Goal: Task Accomplishment & Management: Use online tool/utility

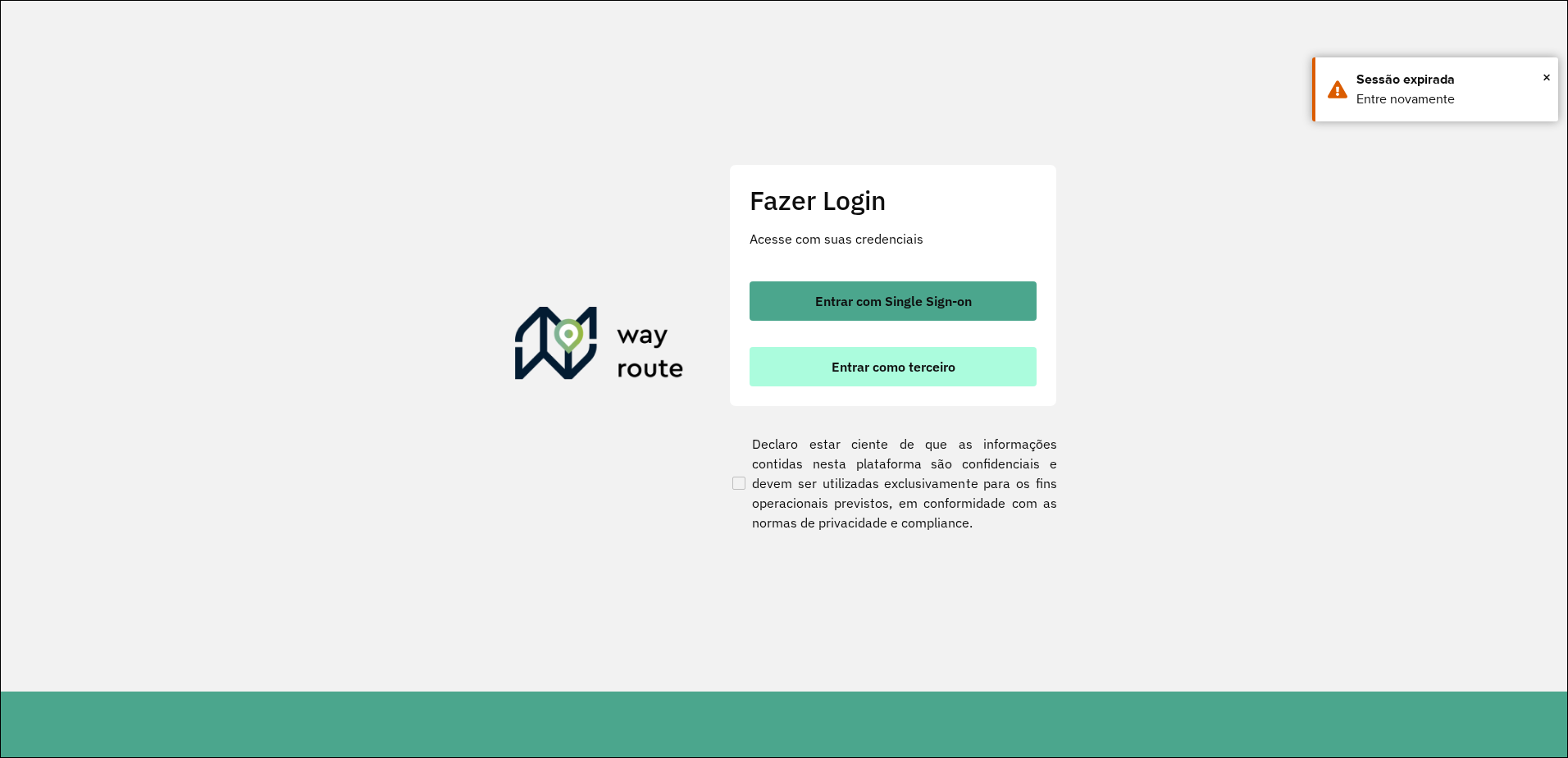
click at [876, 350] on button "Entrar como terceiro" at bounding box center [893, 367] width 287 height 39
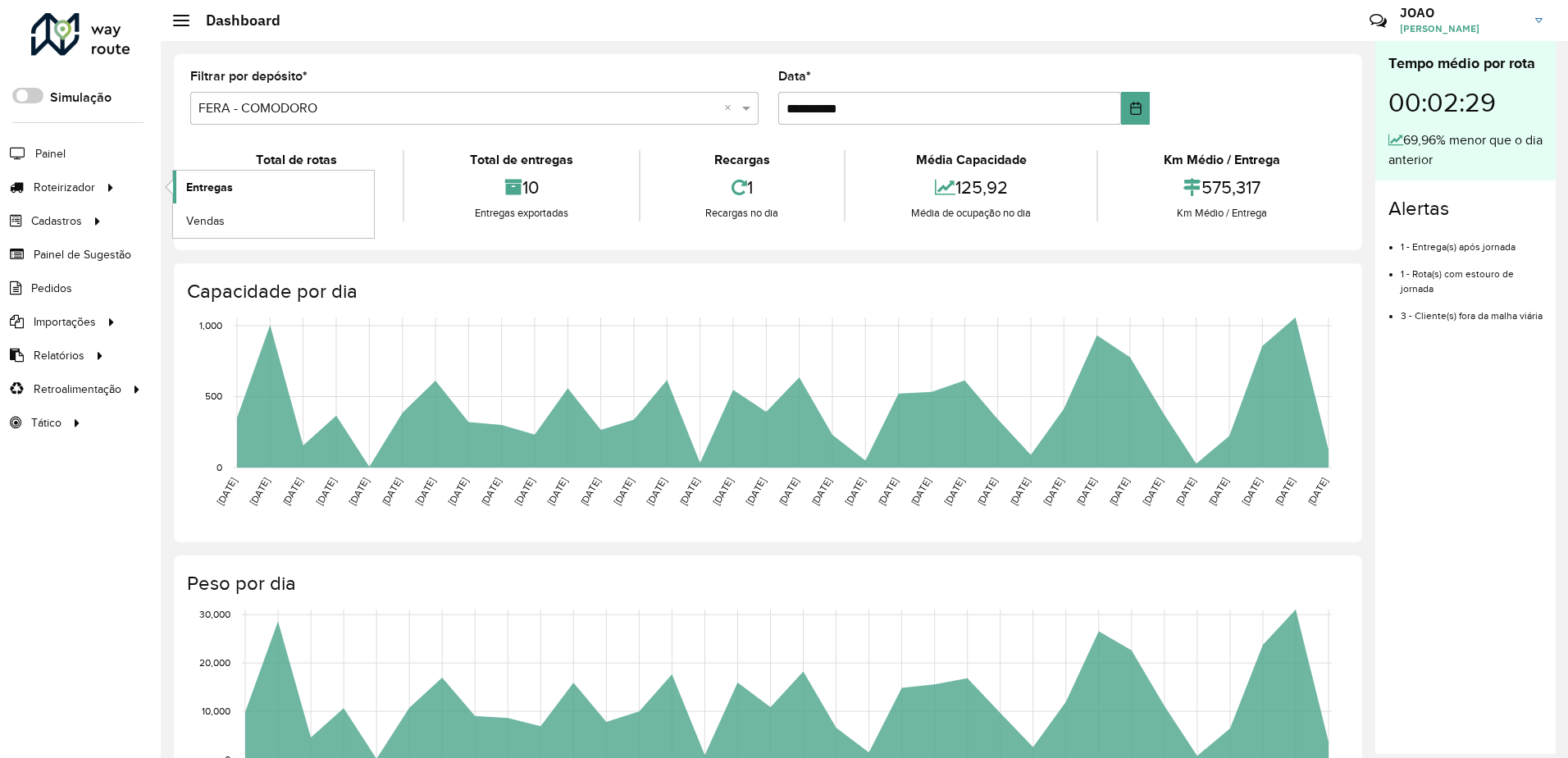
click at [188, 189] on span "Entregas" at bounding box center [209, 188] width 47 height 17
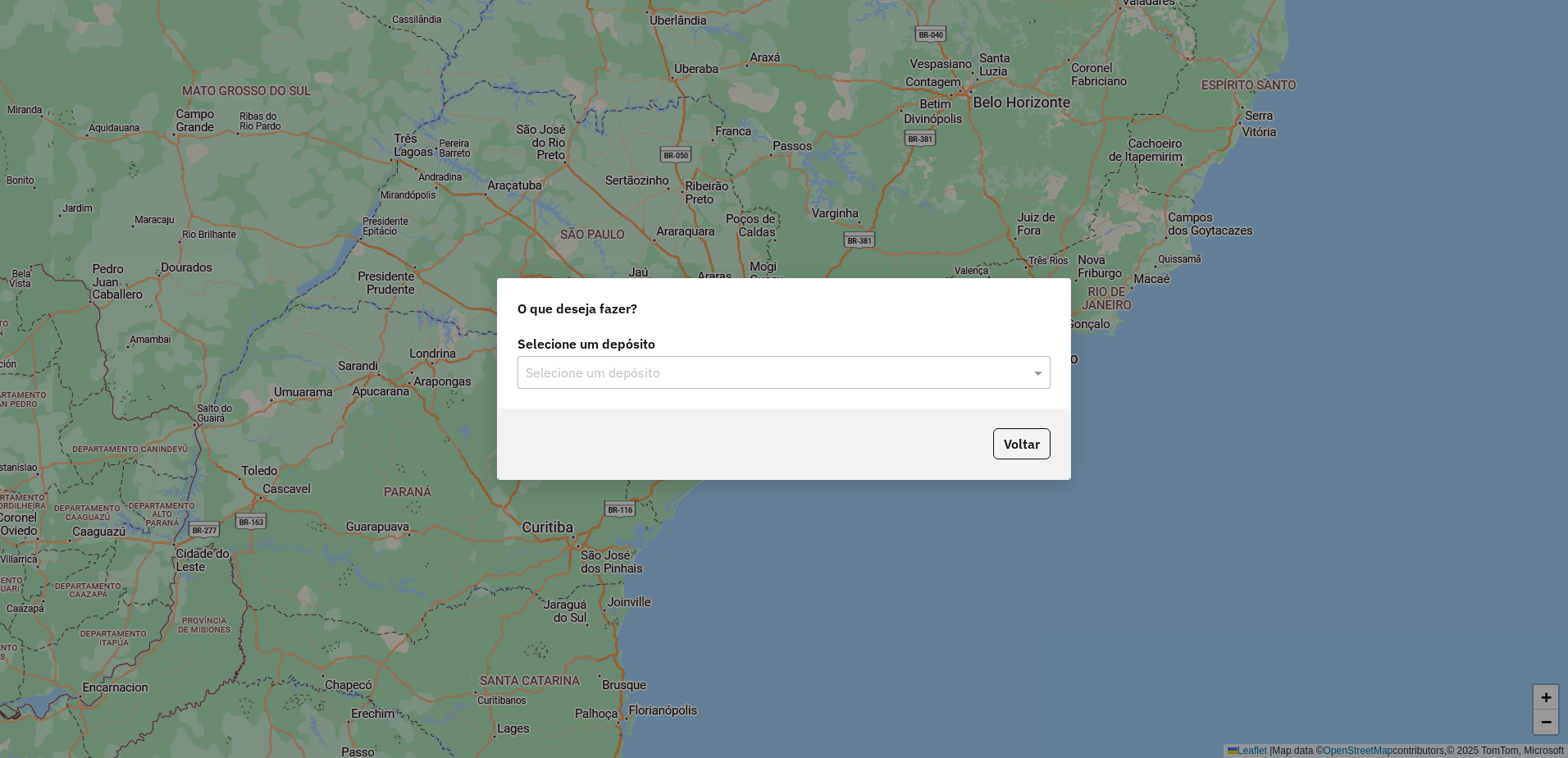
click at [686, 379] on input "text" at bounding box center [767, 373] width 484 height 20
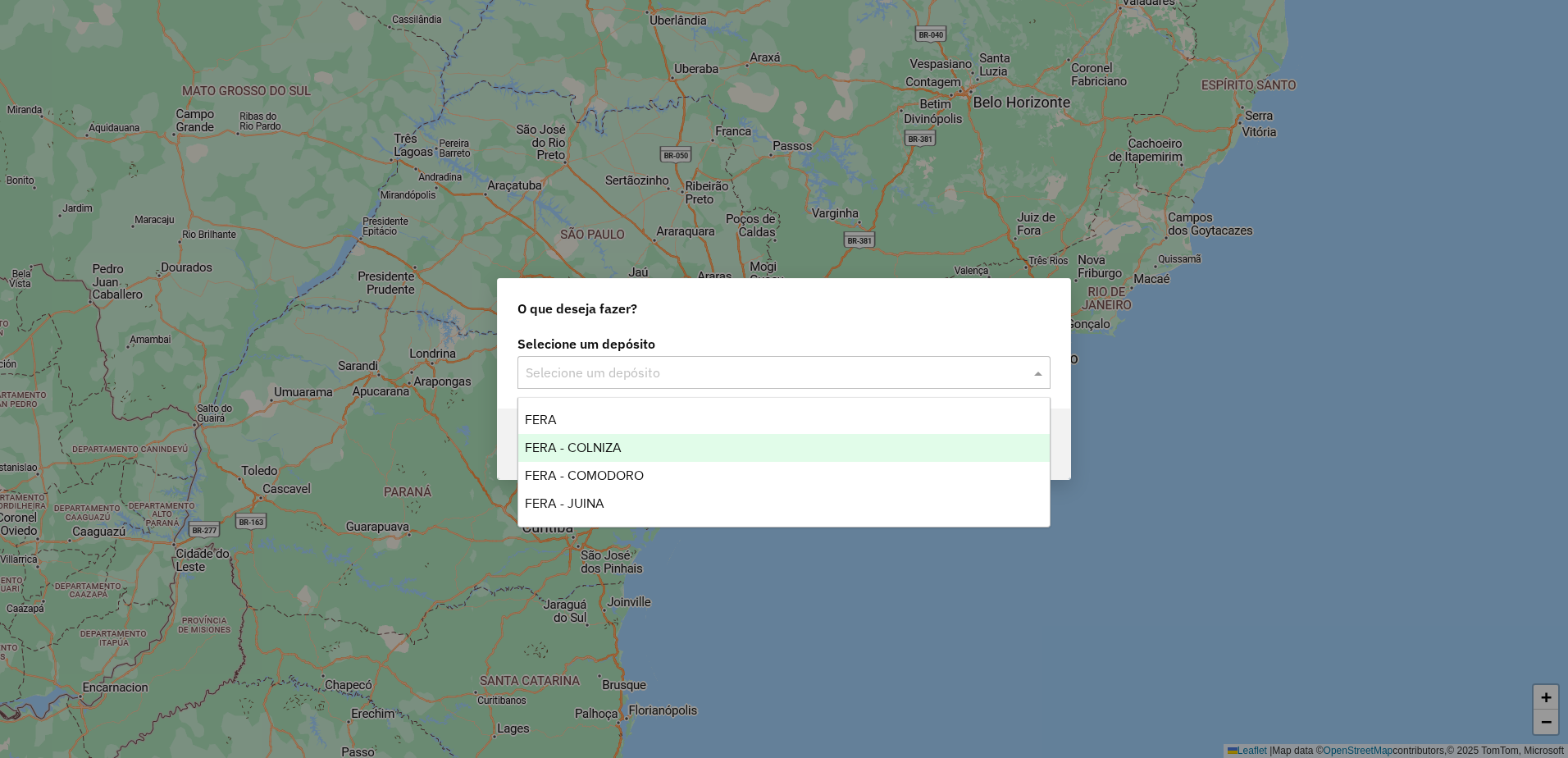
click at [611, 449] on span "FERA - COLNIZA" at bounding box center [573, 447] width 97 height 14
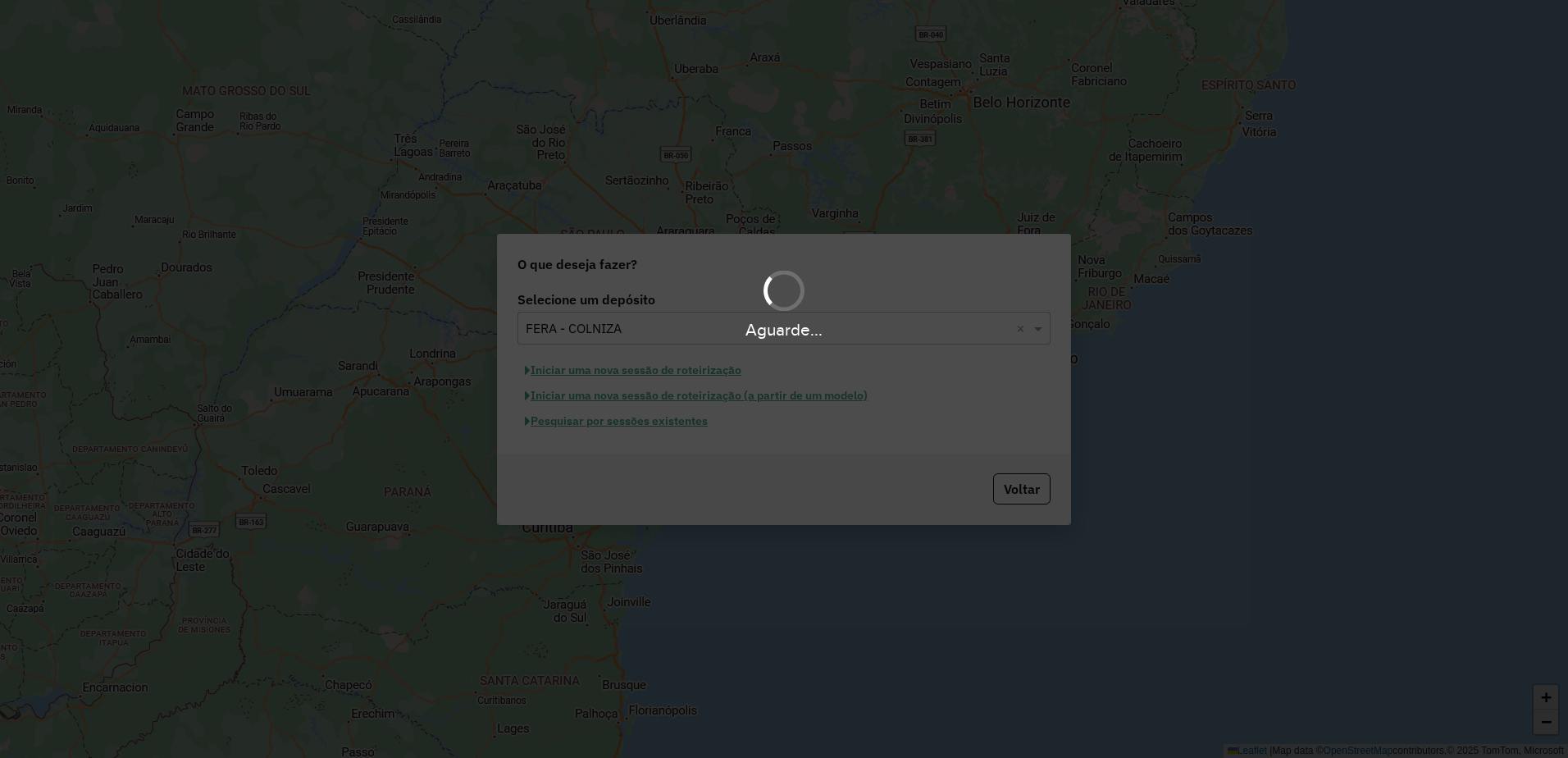
click at [666, 424] on hb-app "Aguarde... Pop-up bloqueado! Seu navegador bloqueou automáticamente a abertura …" at bounding box center [784, 379] width 1568 height 758
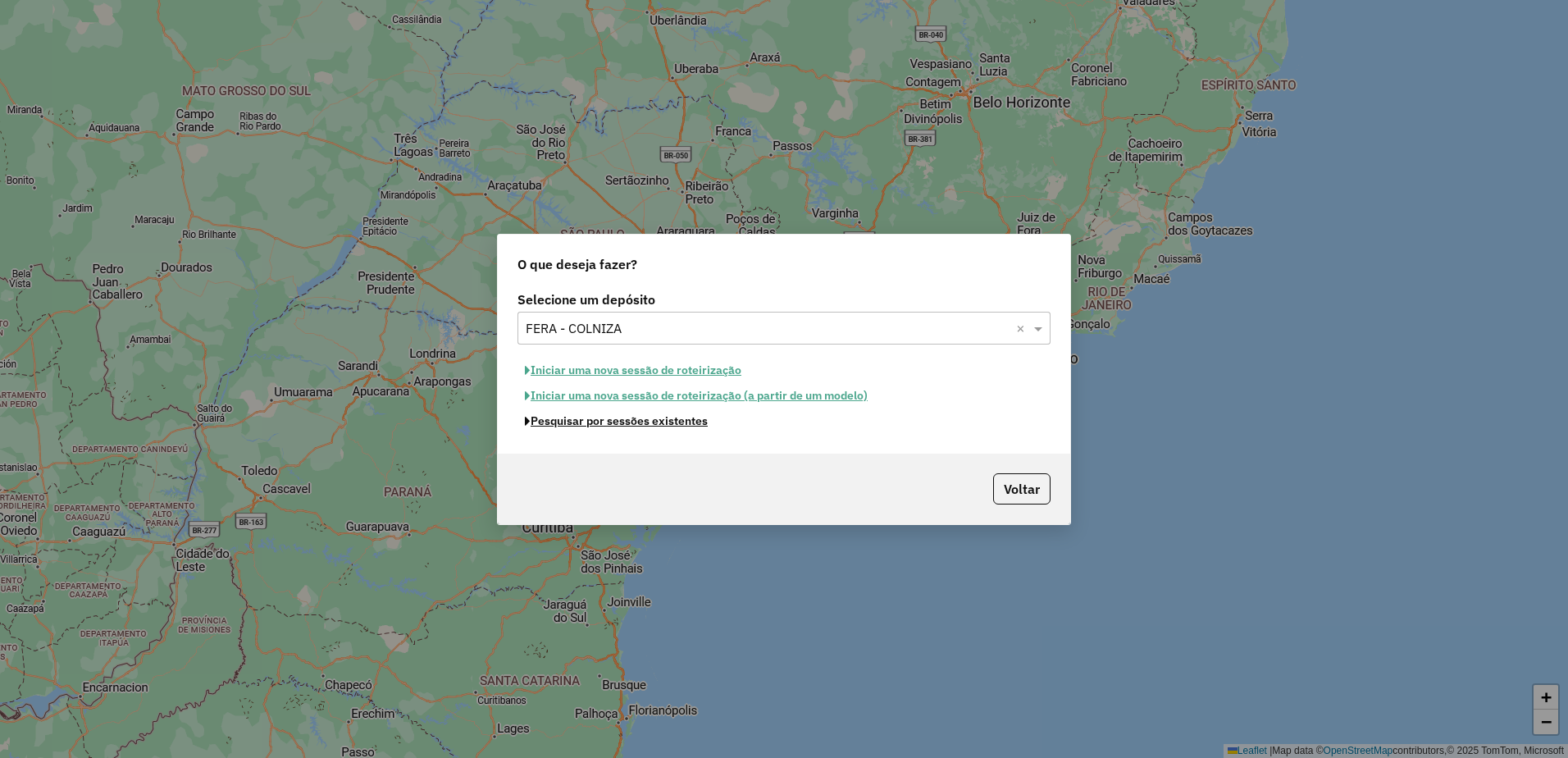
click at [666, 424] on button "Pesquisar por sessões existentes" at bounding box center [616, 421] width 198 height 25
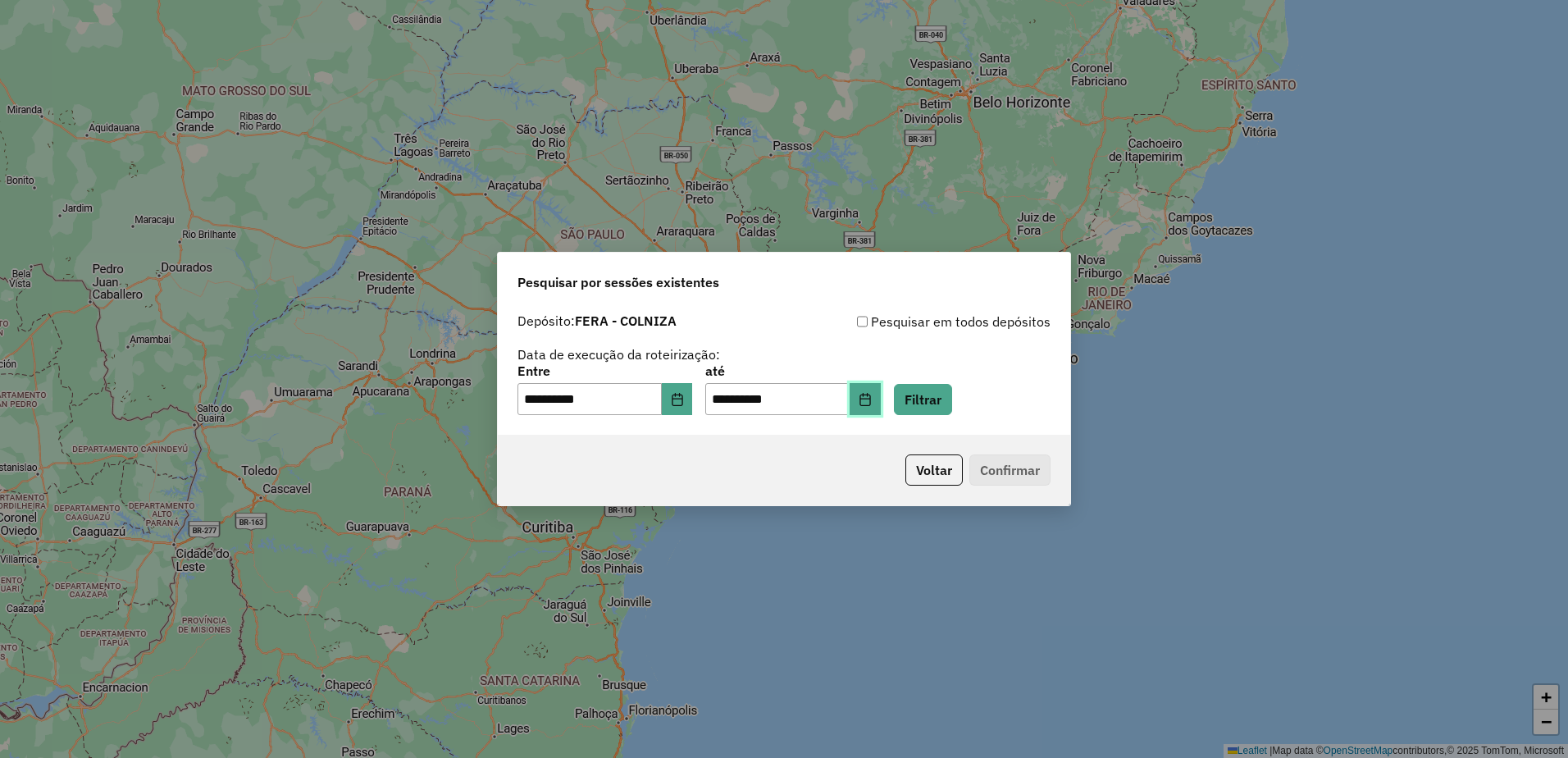
click at [872, 399] on icon "Choose Date" at bounding box center [865, 399] width 13 height 13
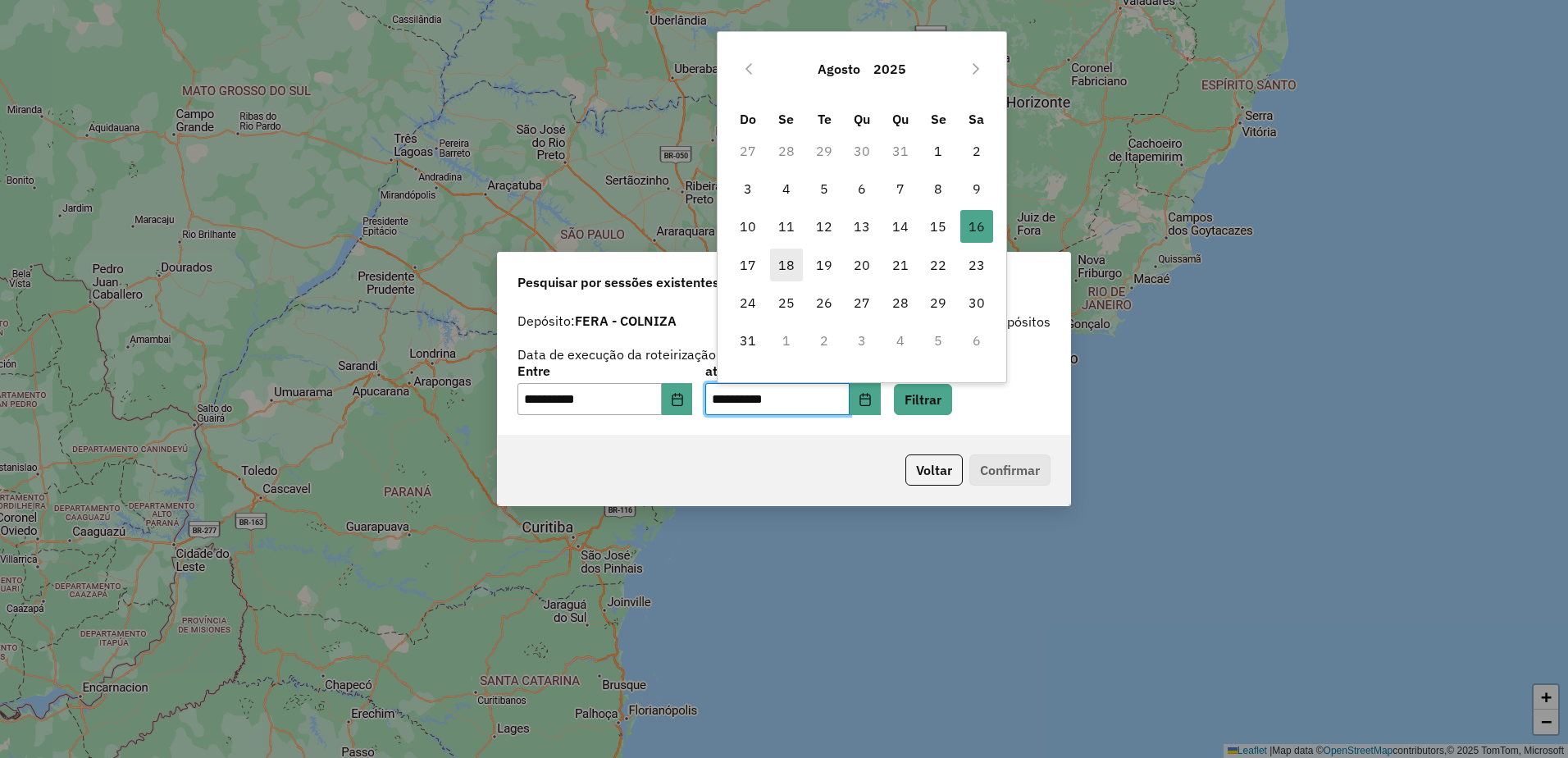
click at [792, 273] on span "18" at bounding box center [786, 265] width 33 height 33
type input "**********"
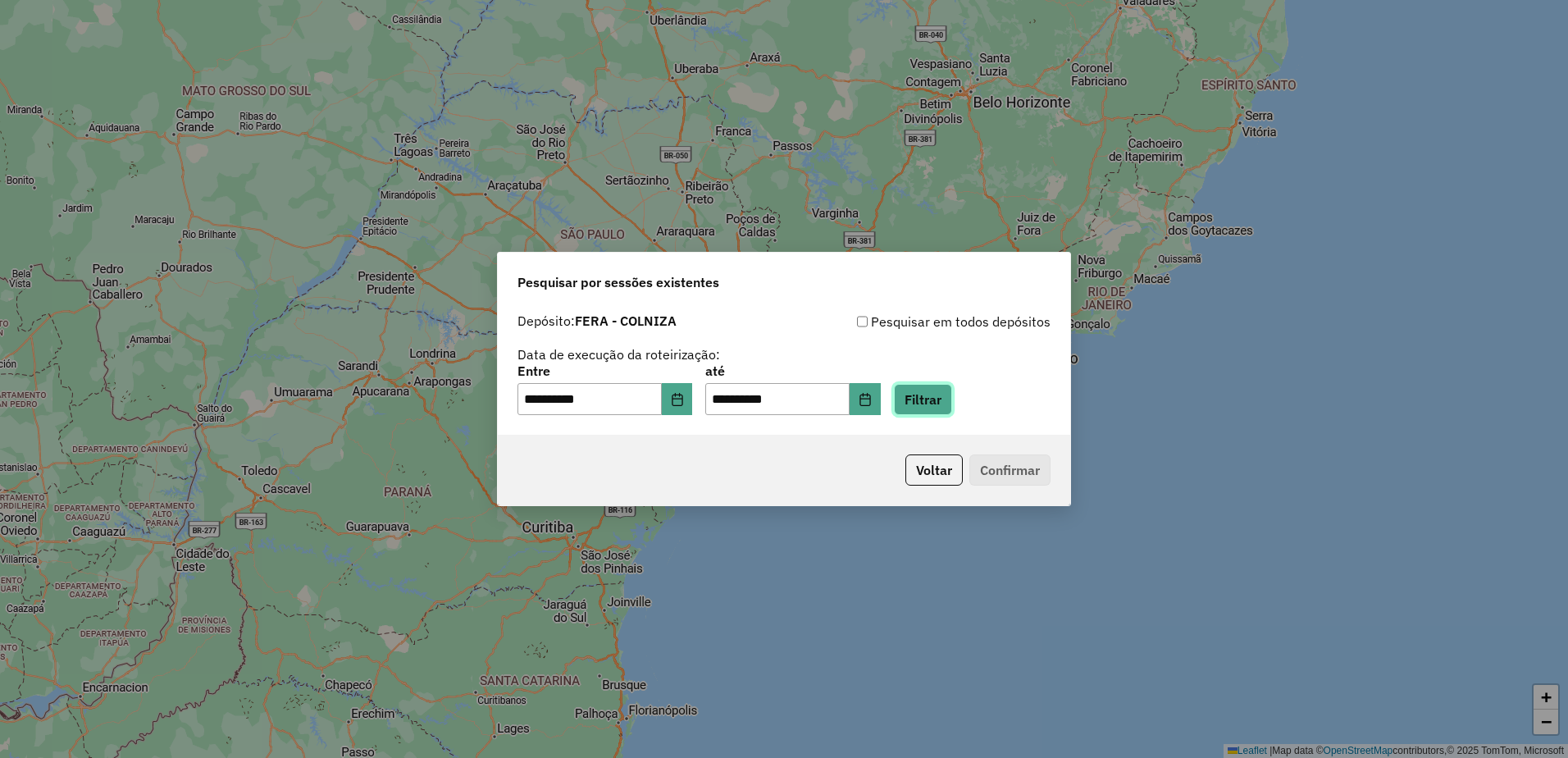
click at [946, 395] on button "Filtrar" at bounding box center [923, 399] width 59 height 31
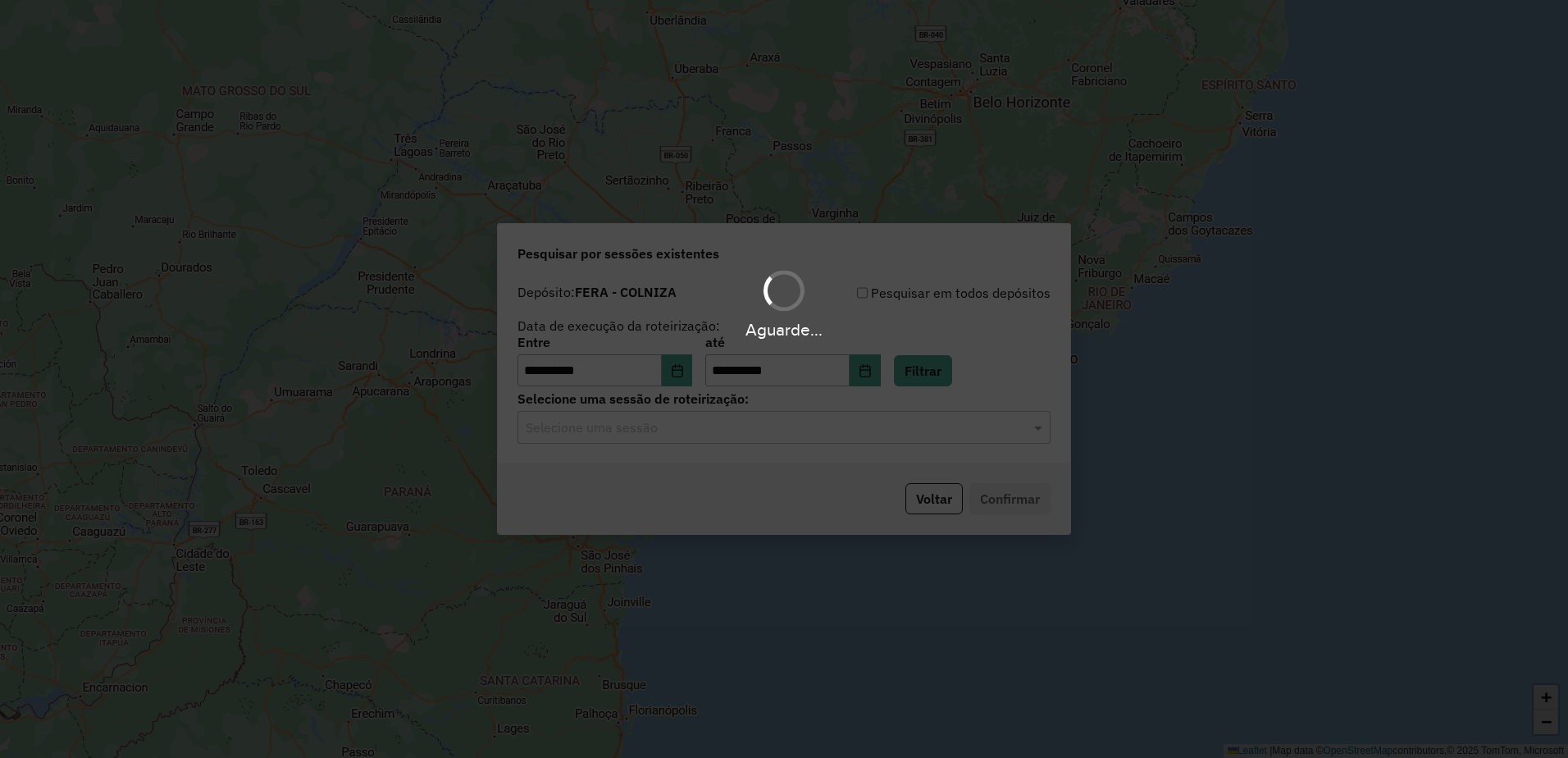
click at [646, 462] on div "Aguarde..." at bounding box center [784, 379] width 1568 height 758
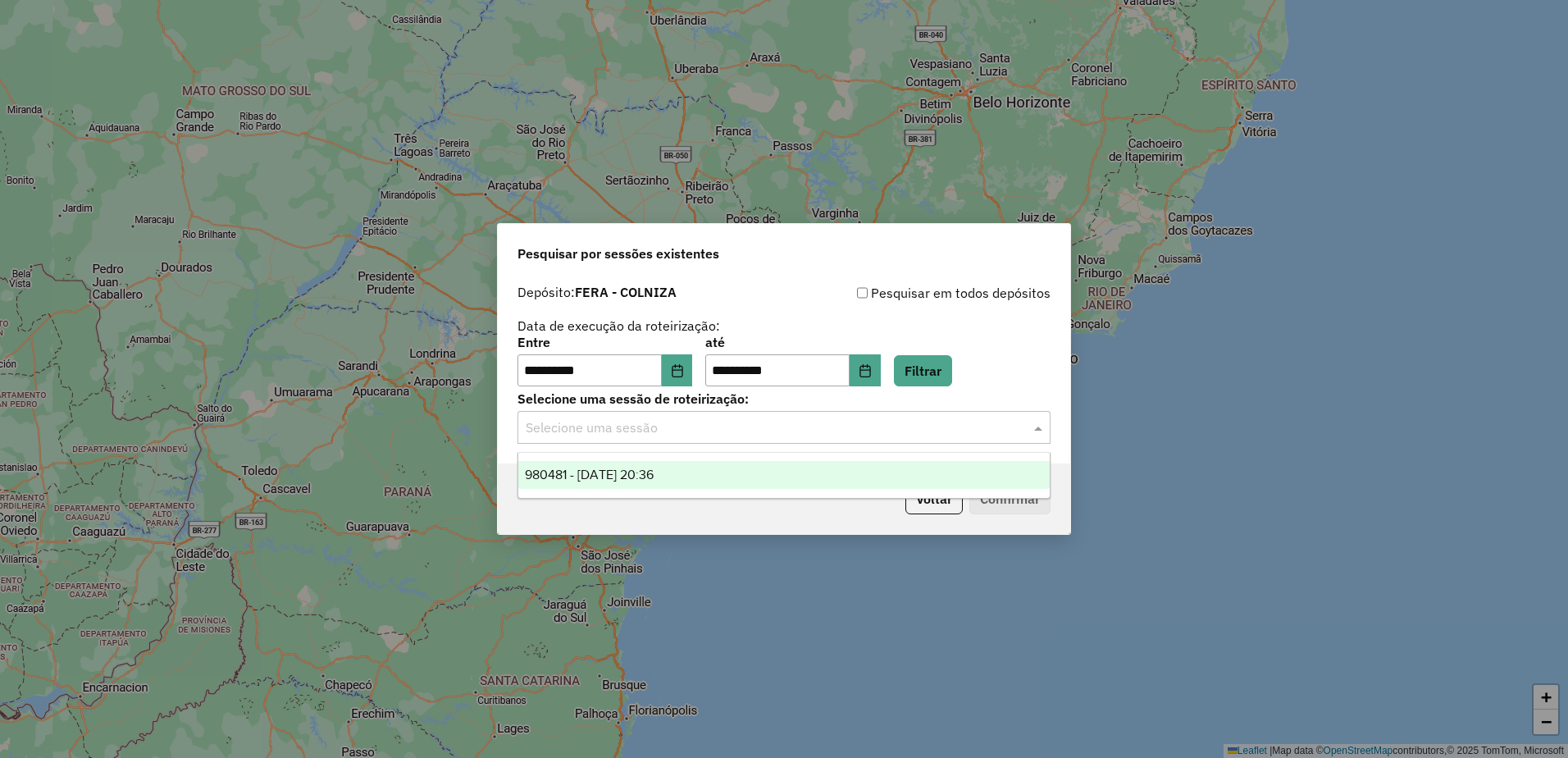
click at [620, 431] on input "text" at bounding box center [767, 428] width 484 height 20
click at [604, 486] on div "980481 - 16/08/2025 20:36" at bounding box center [784, 474] width 531 height 28
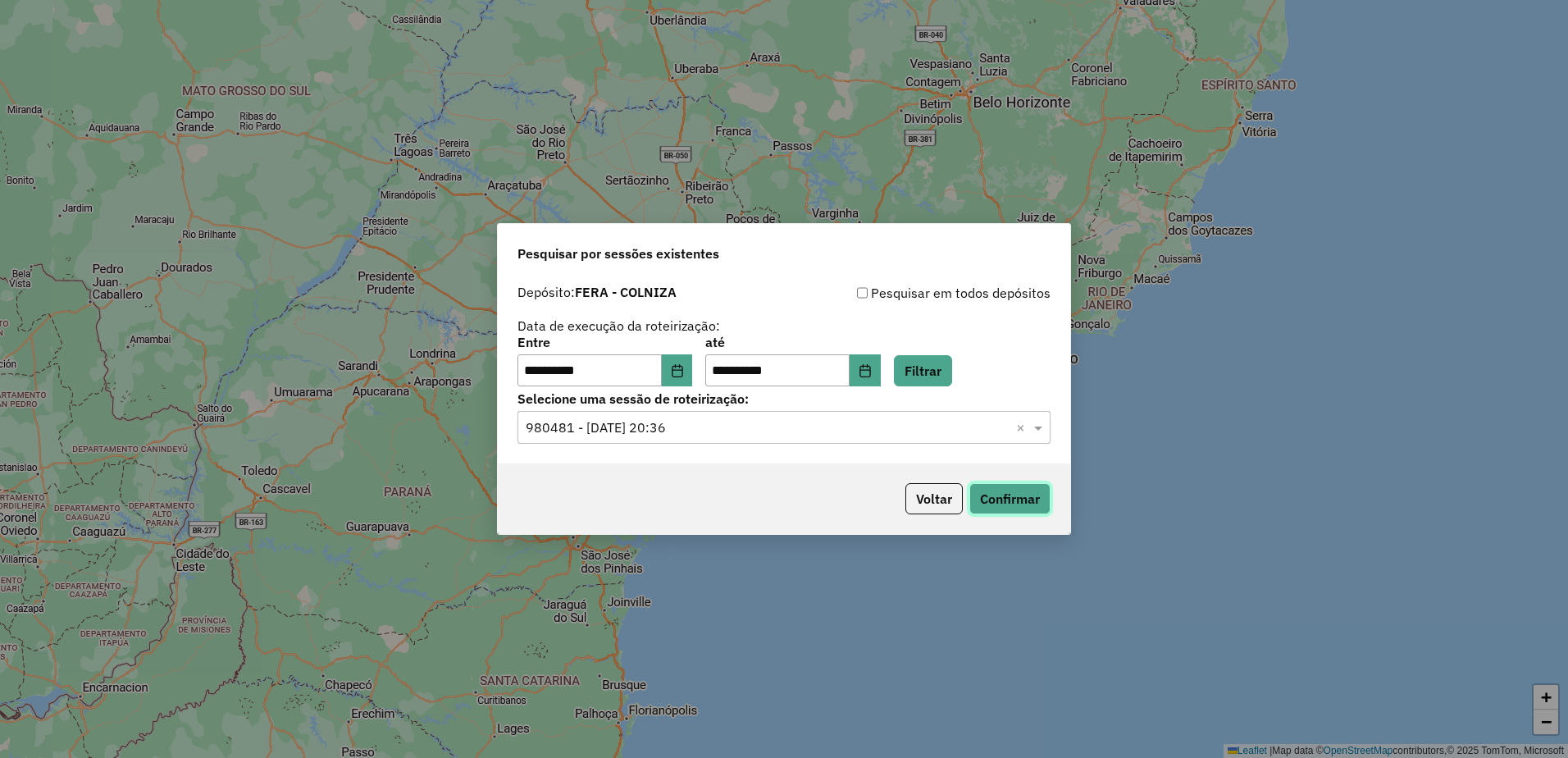
click at [1011, 504] on button "Confirmar" at bounding box center [1010, 498] width 81 height 31
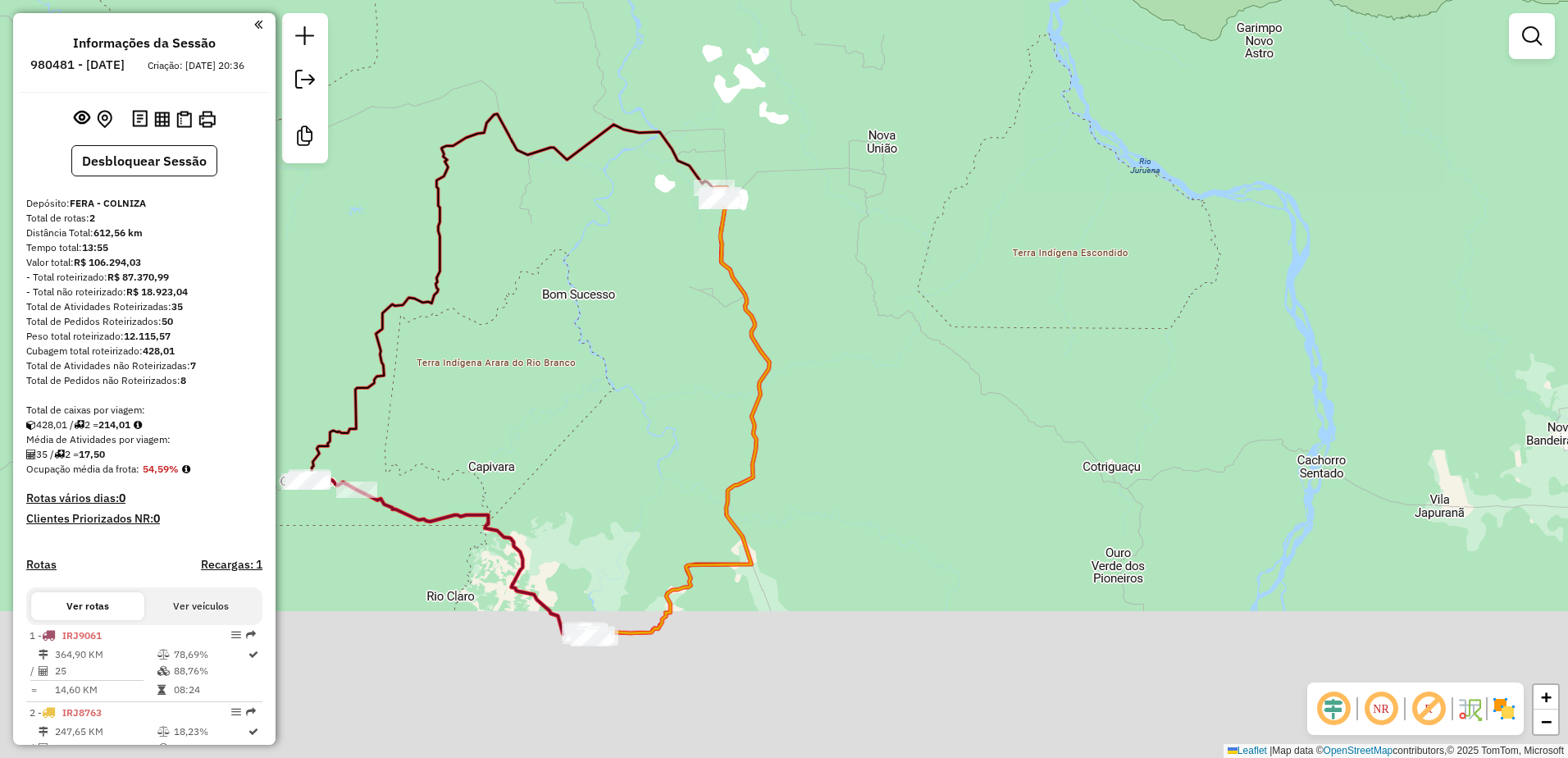
drag, startPoint x: 722, startPoint y: 492, endPoint x: 655, endPoint y: 297, distance: 206.2
click at [655, 297] on div "Janela de atendimento Grade de atendimento Capacidade Transportadoras Veículos …" at bounding box center [784, 379] width 1568 height 758
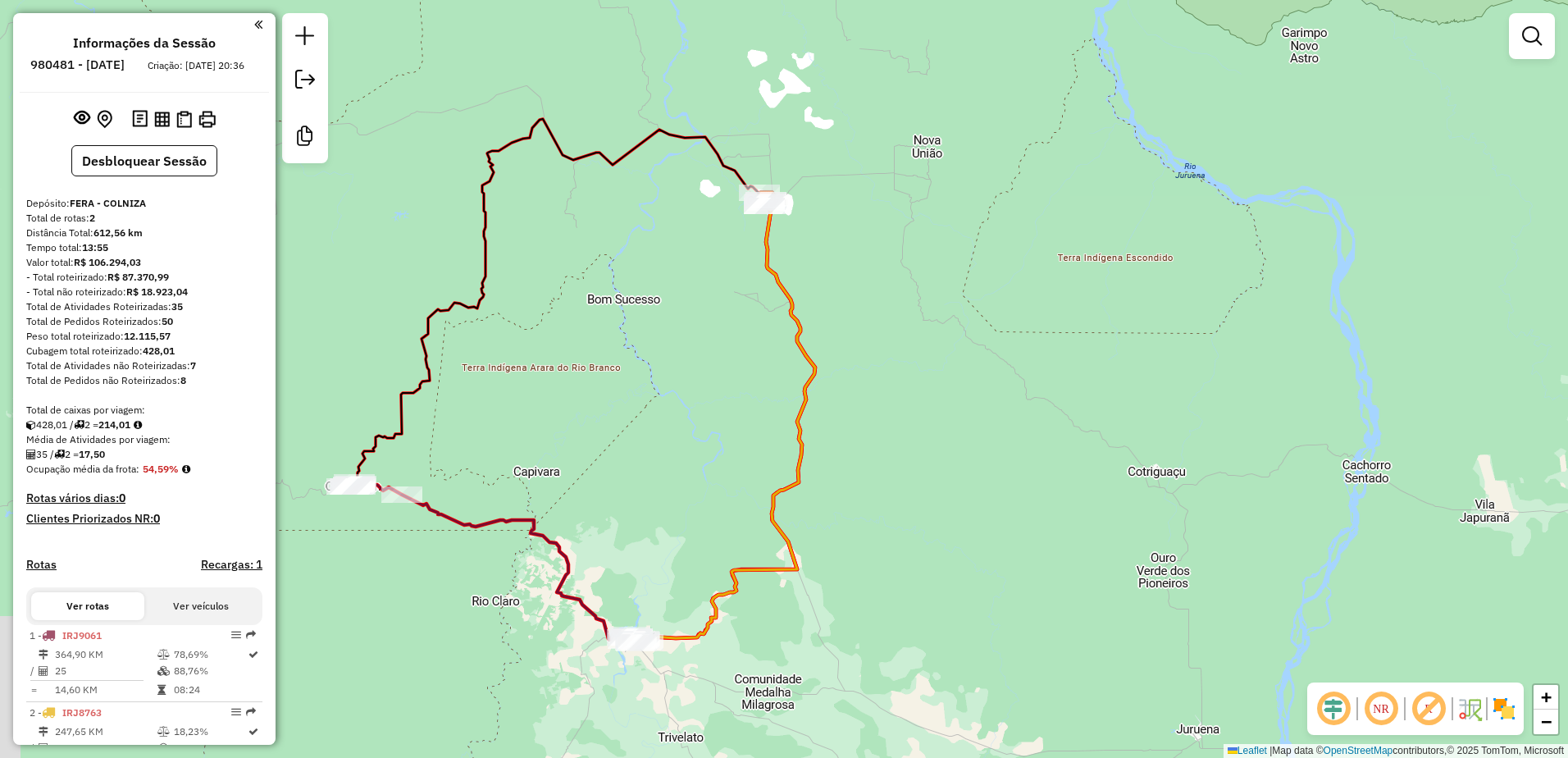
drag, startPoint x: 436, startPoint y: 483, endPoint x: 545, endPoint y: 517, distance: 114.2
click at [545, 517] on div "Janela de atendimento Grade de atendimento Capacidade Transportadoras Veículos …" at bounding box center [784, 379] width 1568 height 758
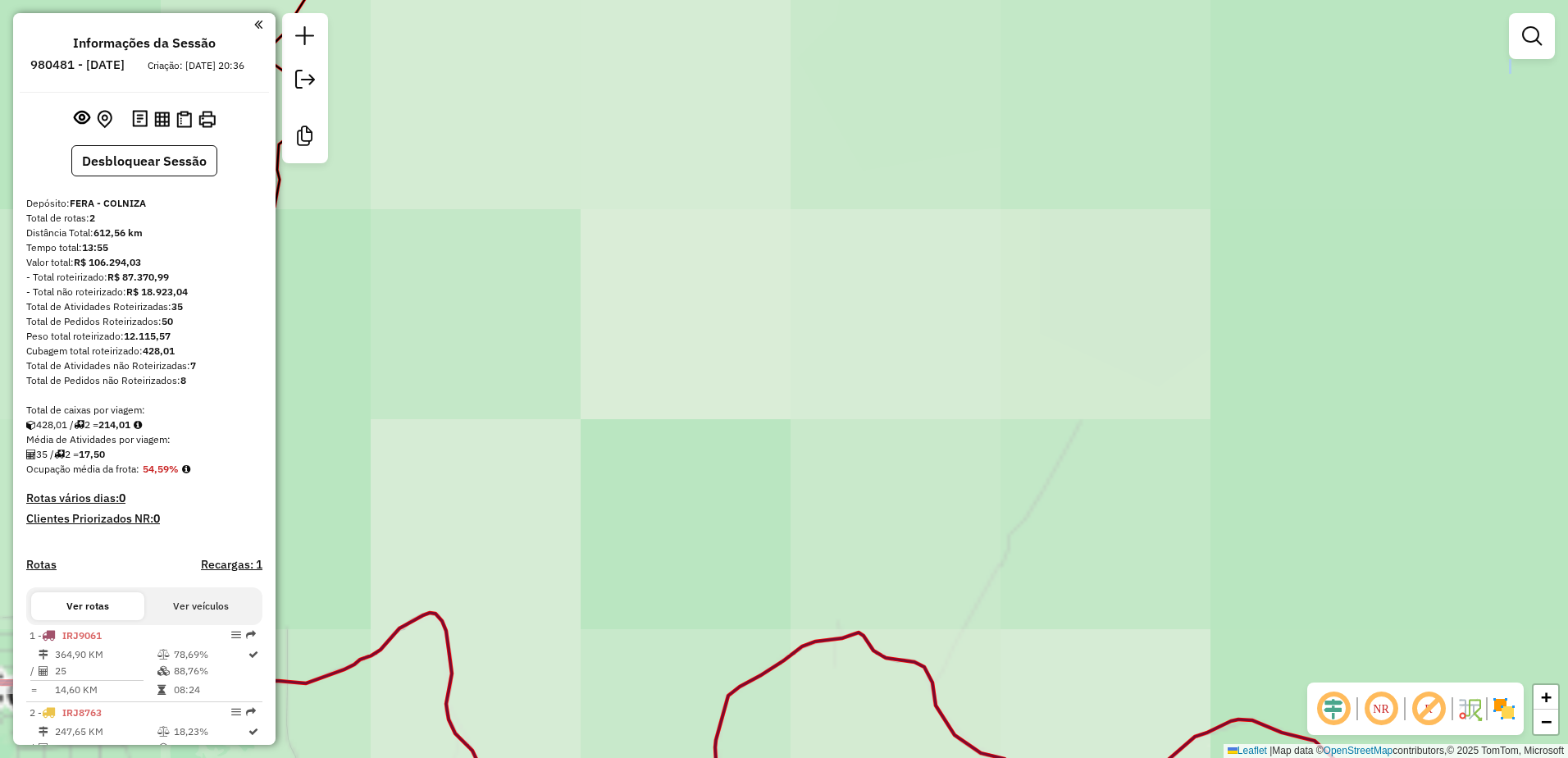
drag, startPoint x: 351, startPoint y: 527, endPoint x: 677, endPoint y: 476, distance: 330.0
click at [677, 476] on div "Janela de atendimento Grade de atendimento Capacidade Transportadoras Veículos …" at bounding box center [784, 379] width 1568 height 758
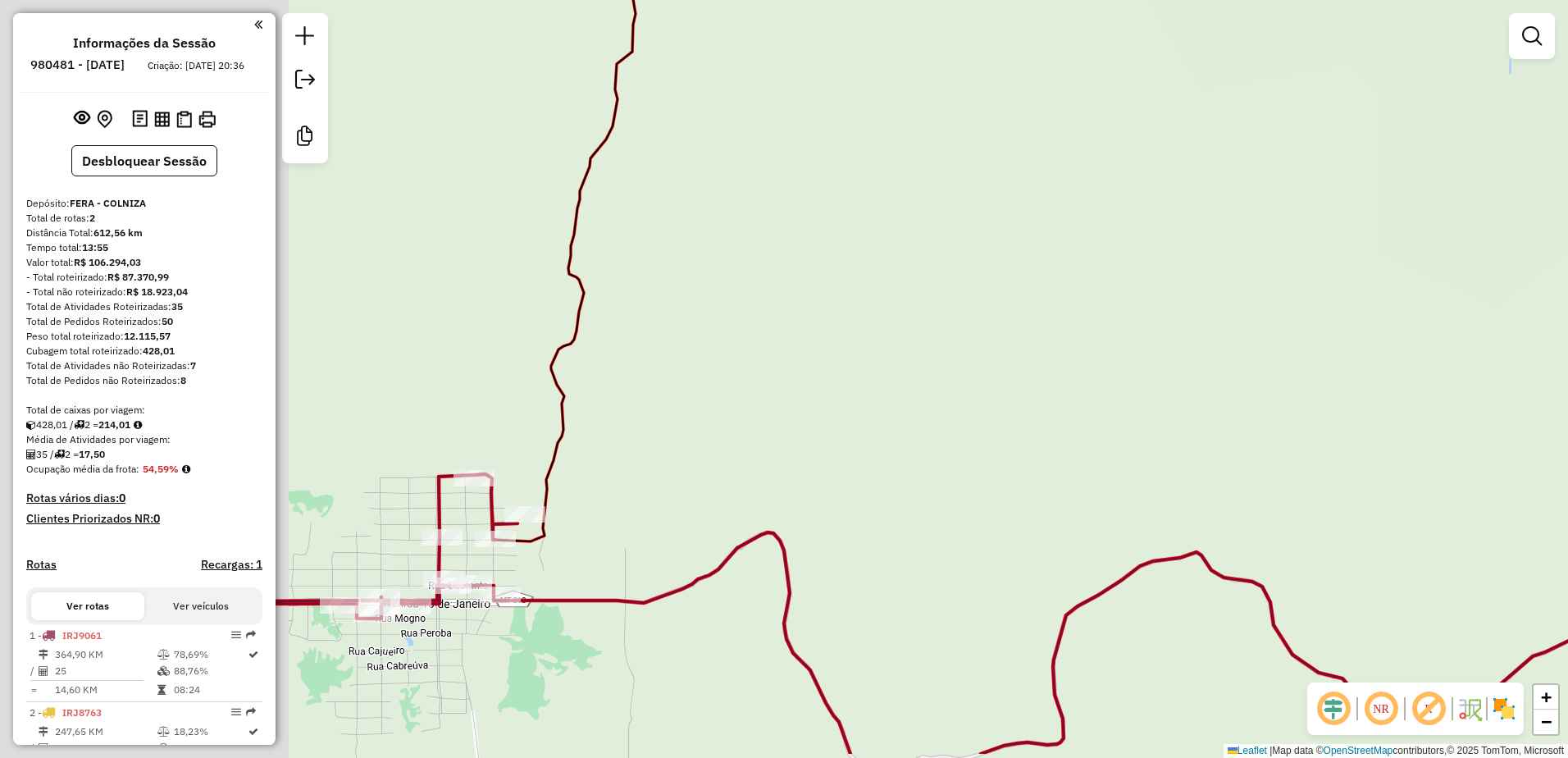
drag, startPoint x: 529, startPoint y: 519, endPoint x: 913, endPoint y: 413, distance: 398.4
click at [913, 413] on div "Janela de atendimento Grade de atendimento Capacidade Transportadoras Veículos …" at bounding box center [784, 379] width 1568 height 758
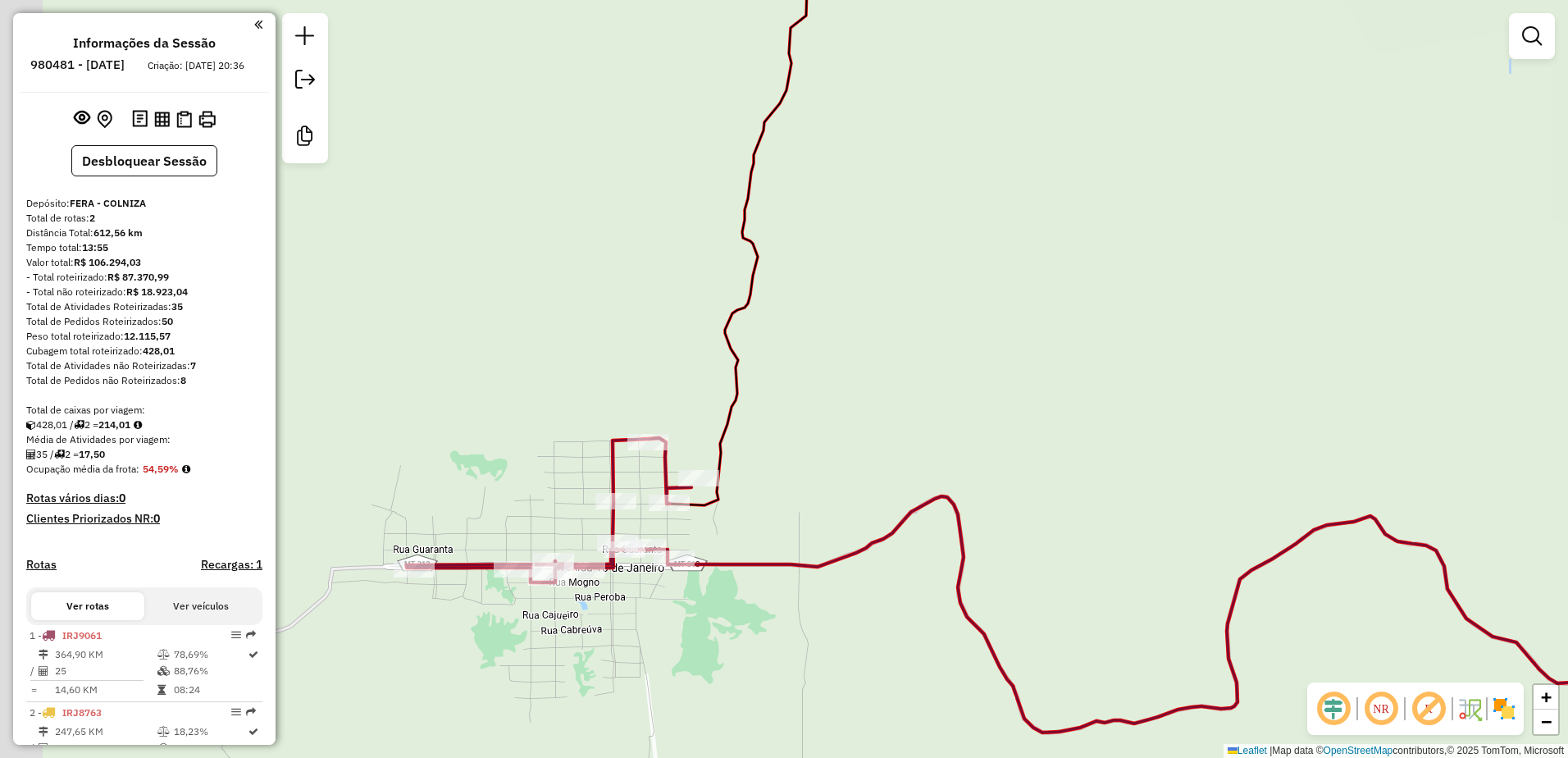
drag, startPoint x: 937, startPoint y: 414, endPoint x: 1064, endPoint y: 400, distance: 127.8
click at [1064, 400] on div "Janela de atendimento Grade de atendimento Capacidade Transportadoras Veículos …" at bounding box center [784, 379] width 1568 height 758
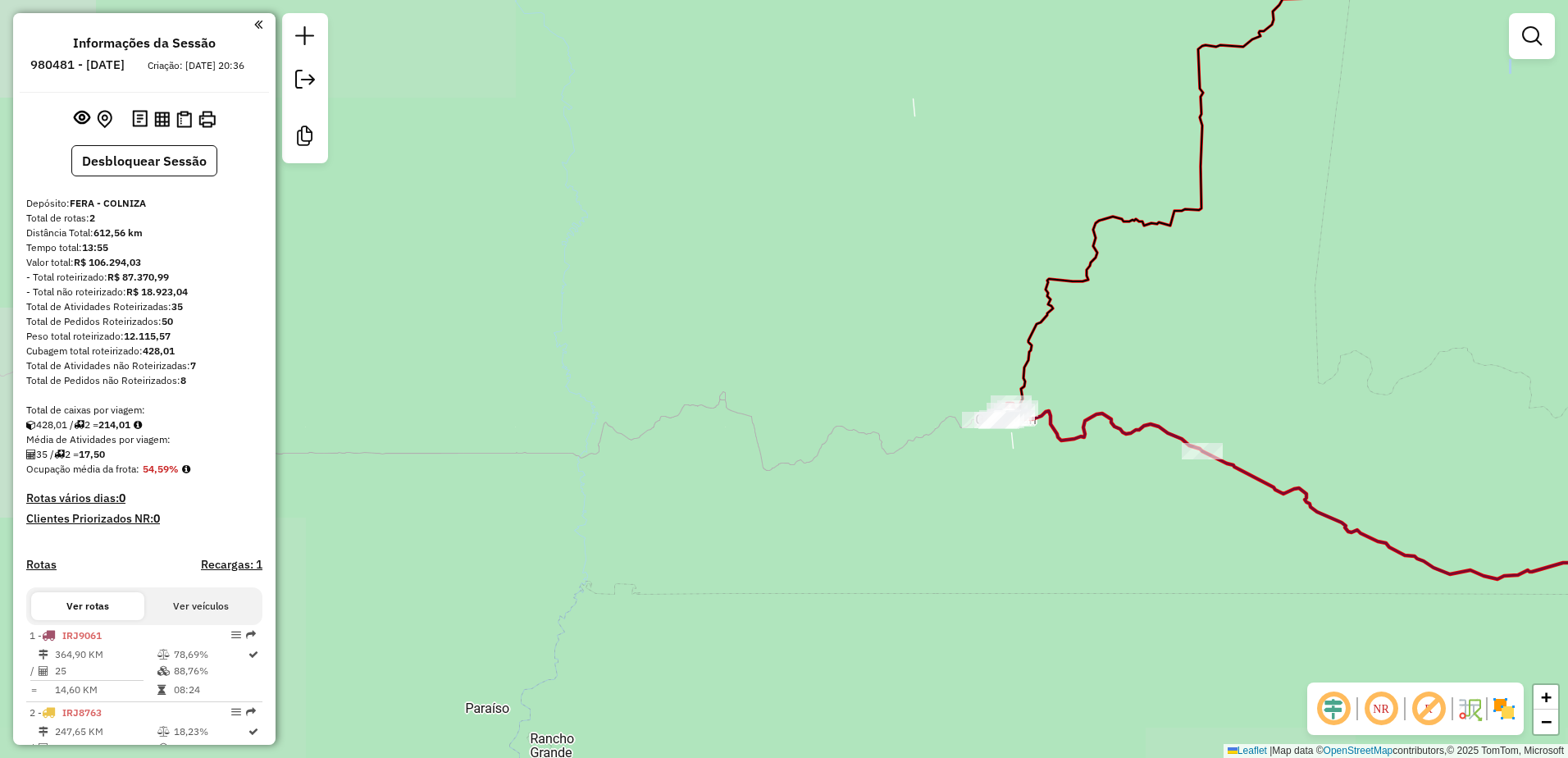
drag, startPoint x: 1339, startPoint y: 525, endPoint x: 832, endPoint y: 344, distance: 538.3
click at [982, 403] on icon at bounding box center [1353, 506] width 742 height 206
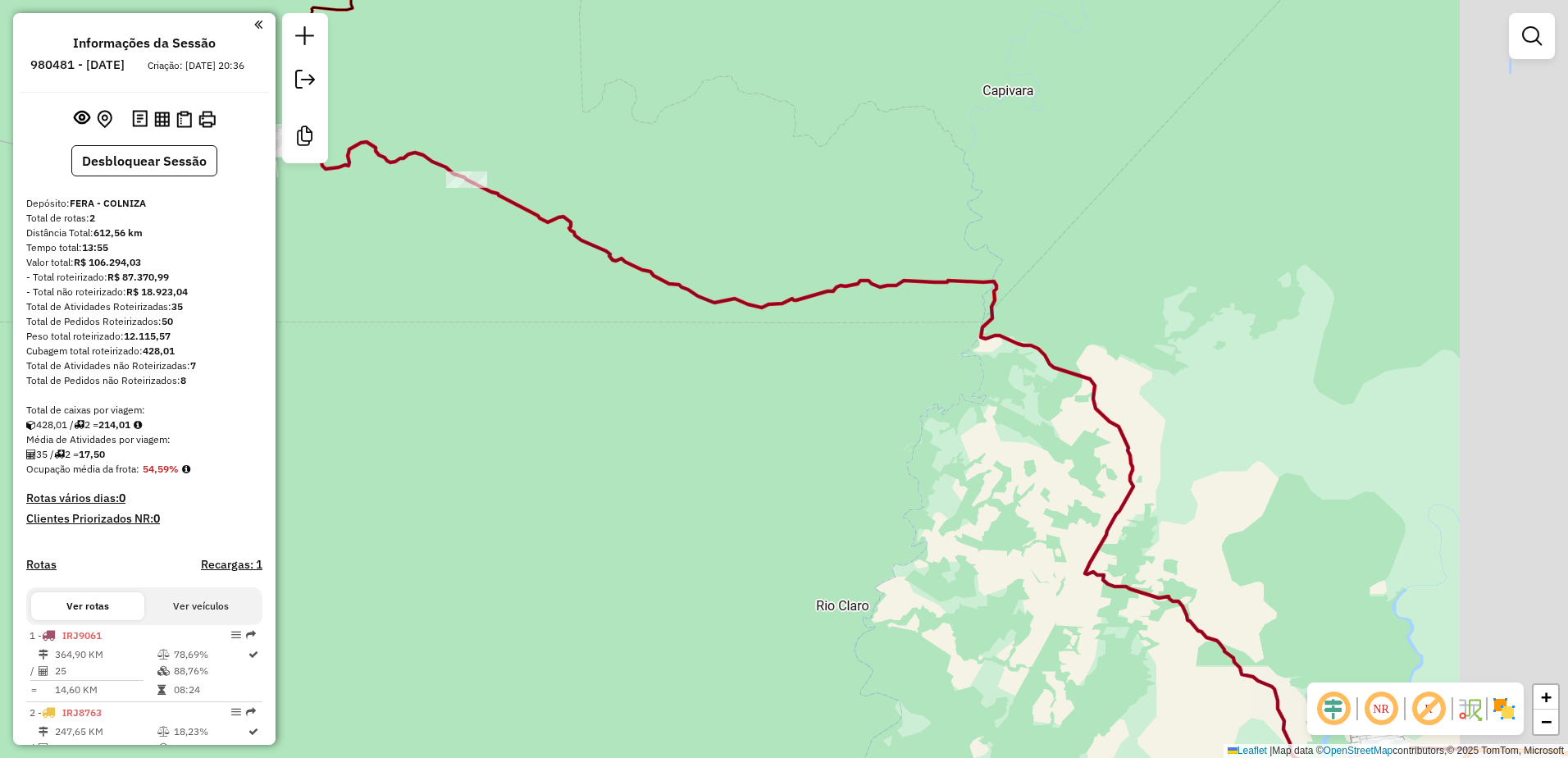
drag, startPoint x: 1193, startPoint y: 399, endPoint x: 628, endPoint y: 9, distance: 686.5
click at [628, 9] on div "Janela de atendimento Grade de atendimento Capacidade Transportadoras Veículos …" at bounding box center [784, 379] width 1568 height 758
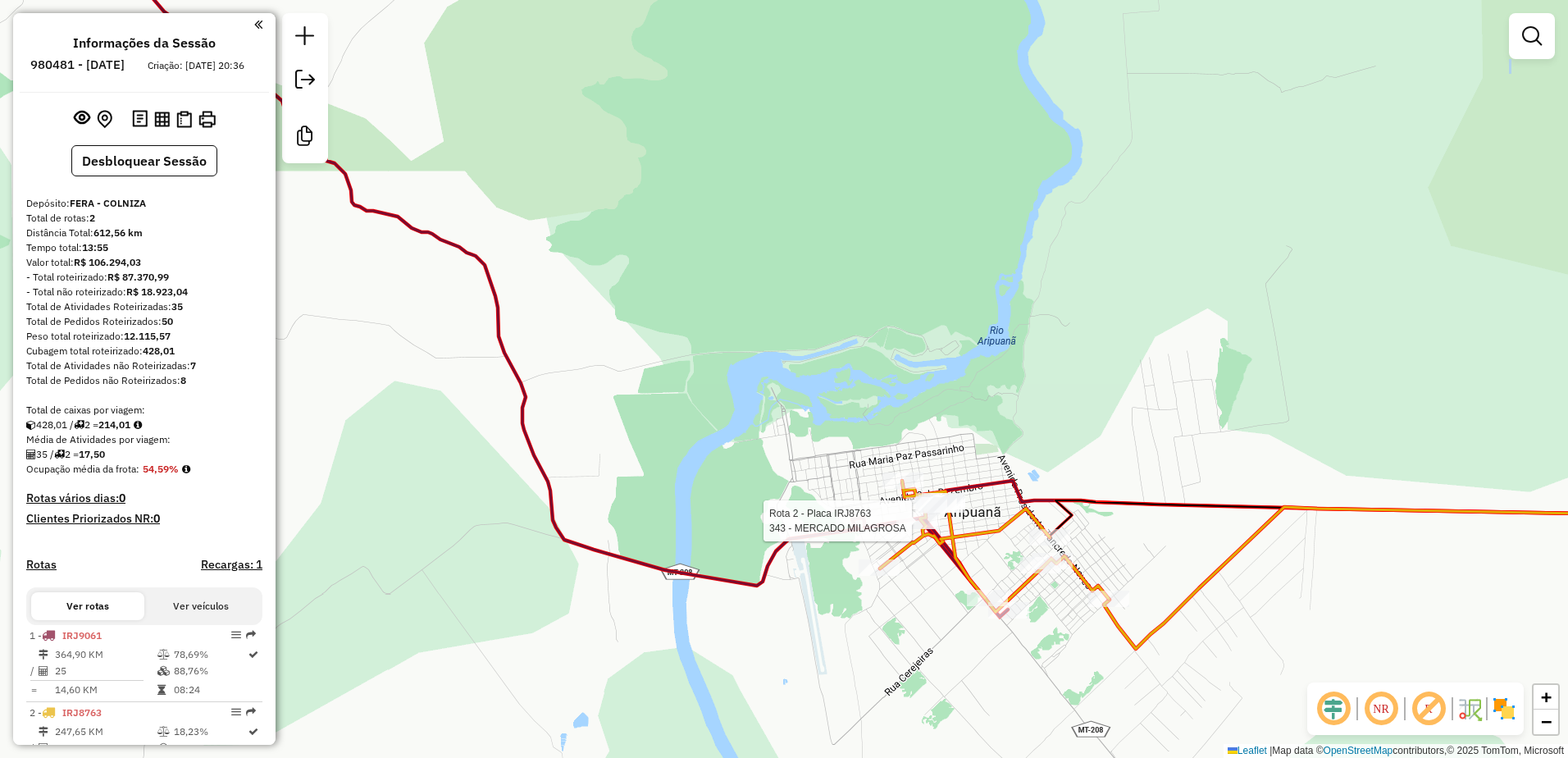
click at [908, 529] on div at bounding box center [917, 520] width 41 height 16
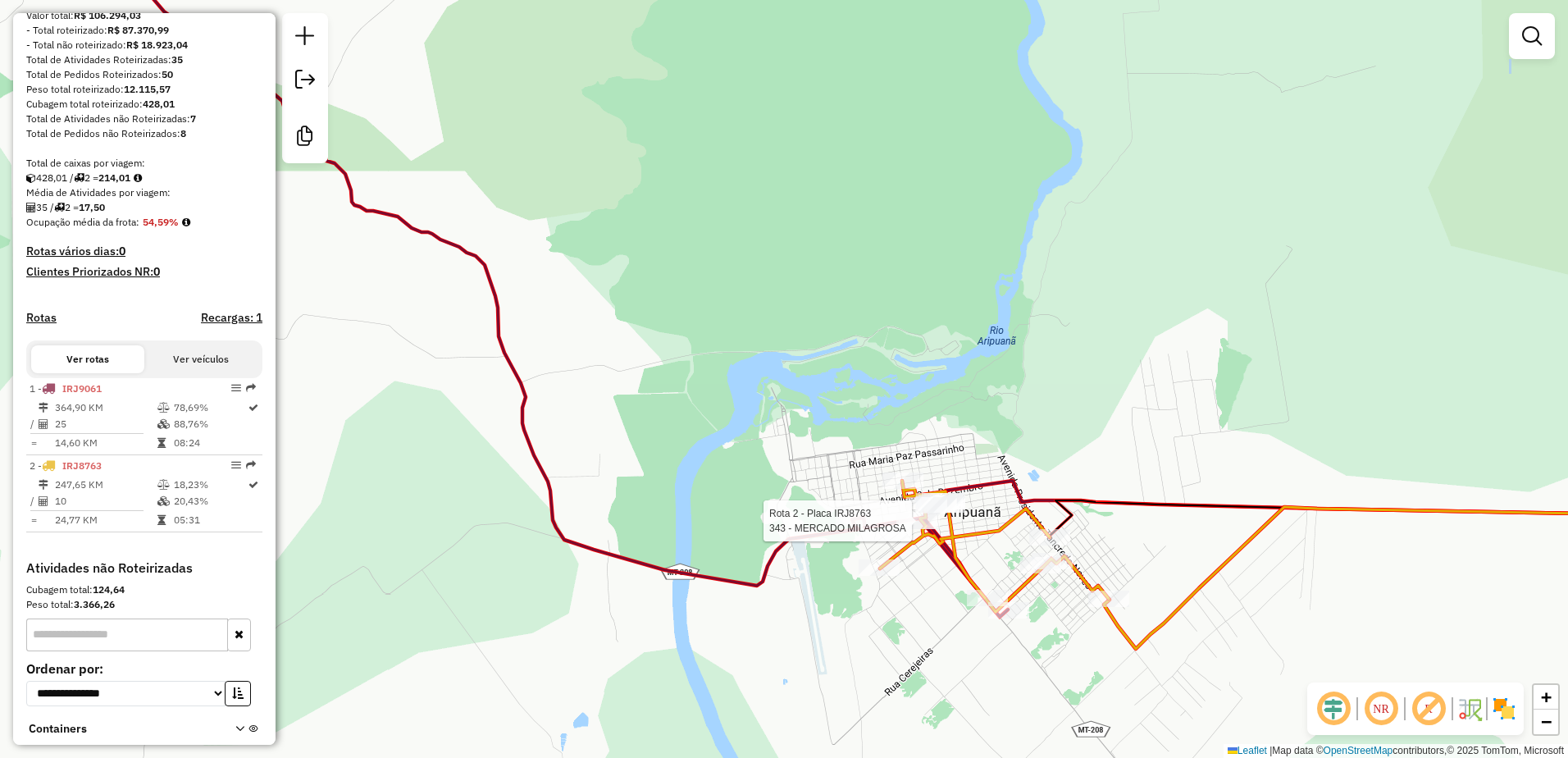
select select "**********"
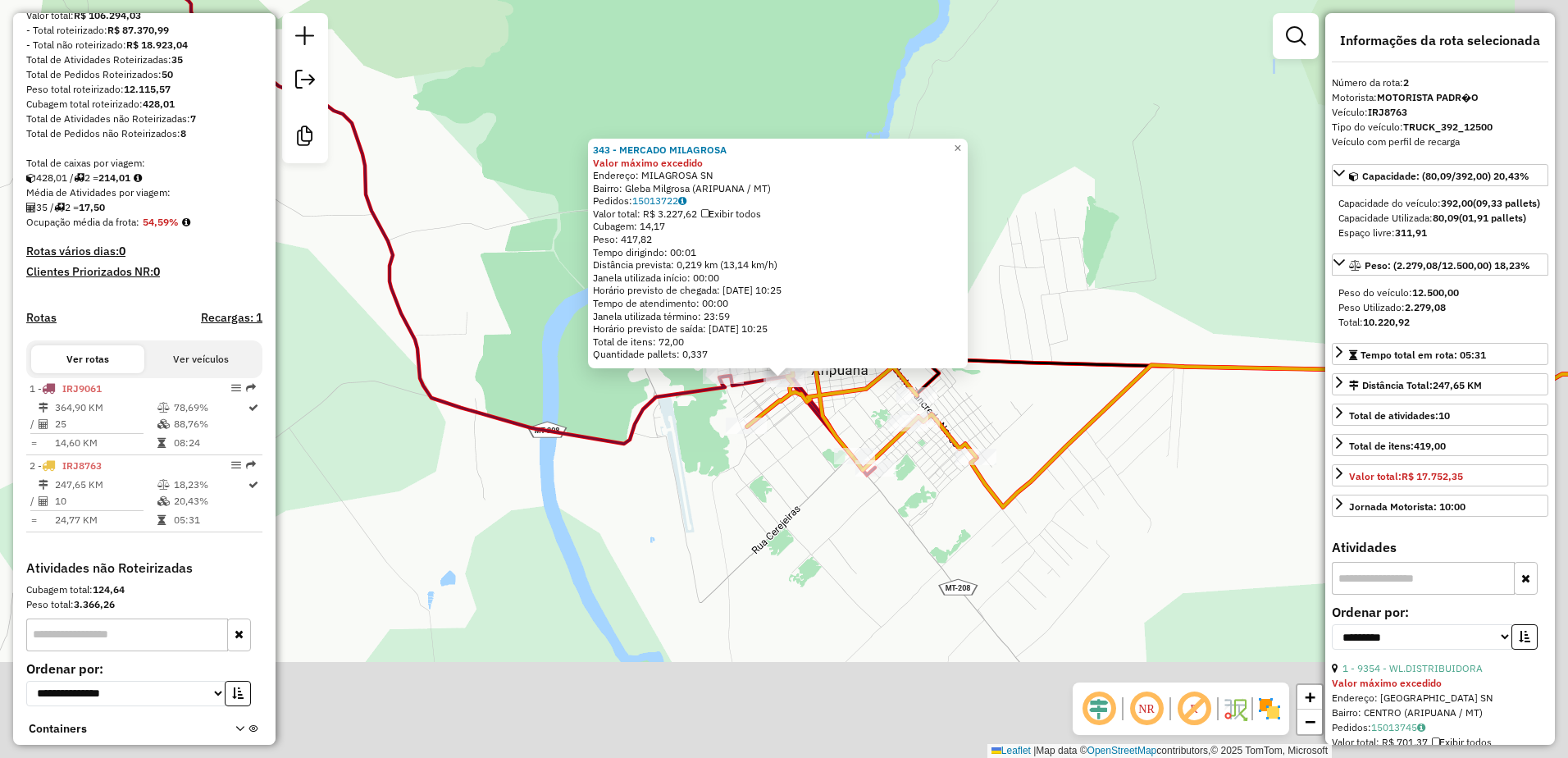
scroll to position [334, 0]
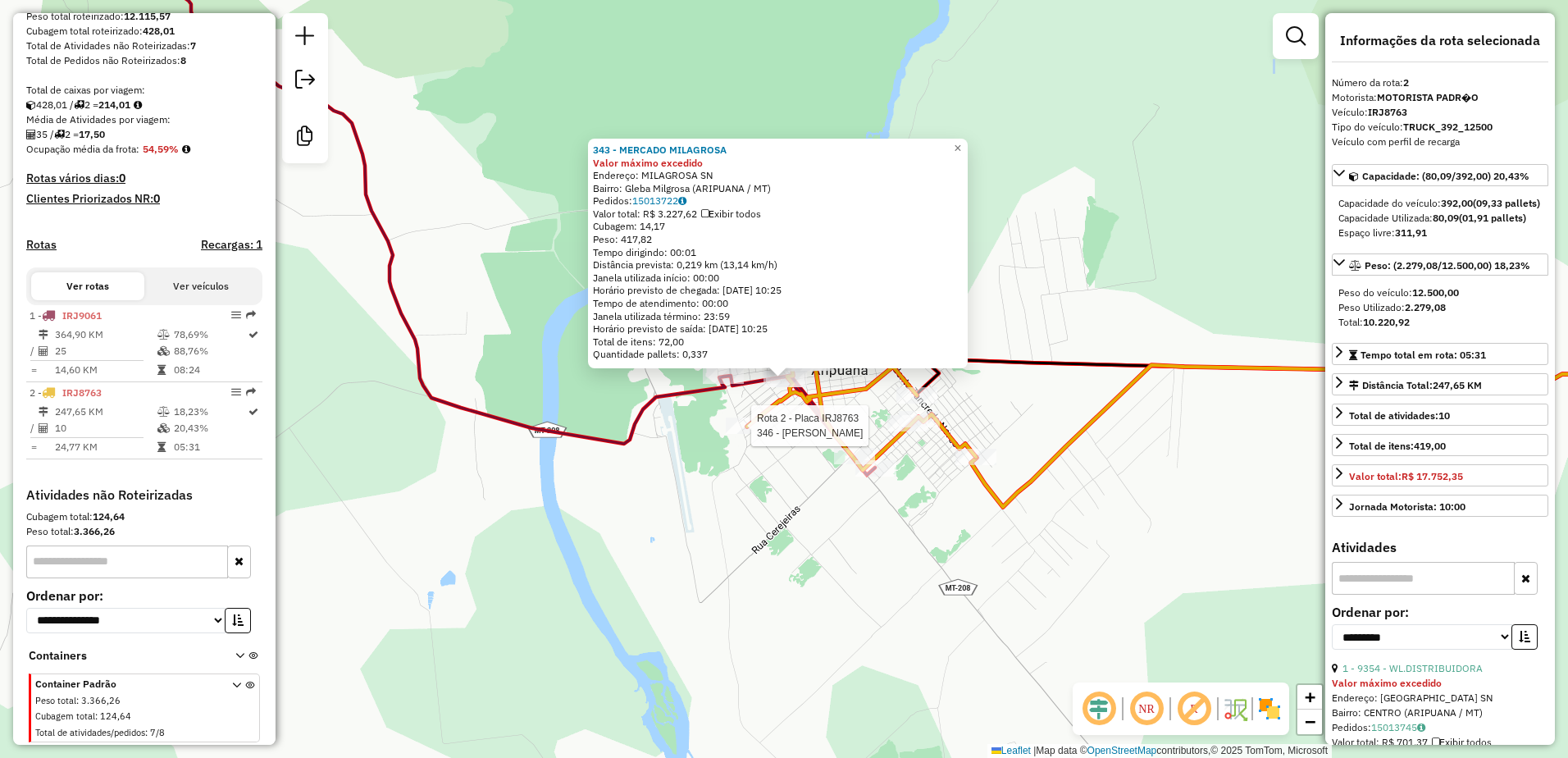
click at [750, 434] on div at bounding box center [746, 425] width 41 height 16
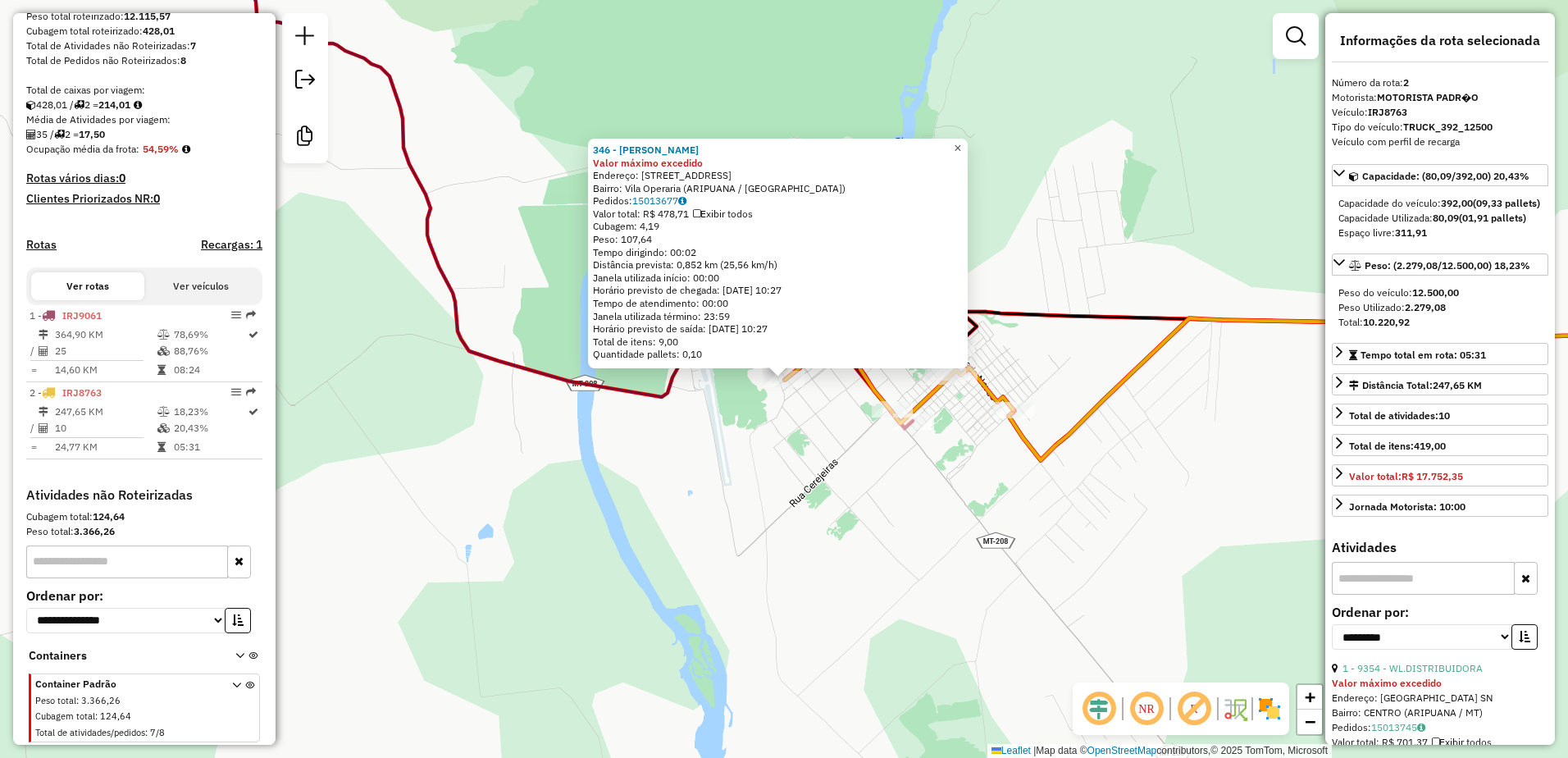
click at [963, 148] on link "×" at bounding box center [958, 148] width 20 height 20
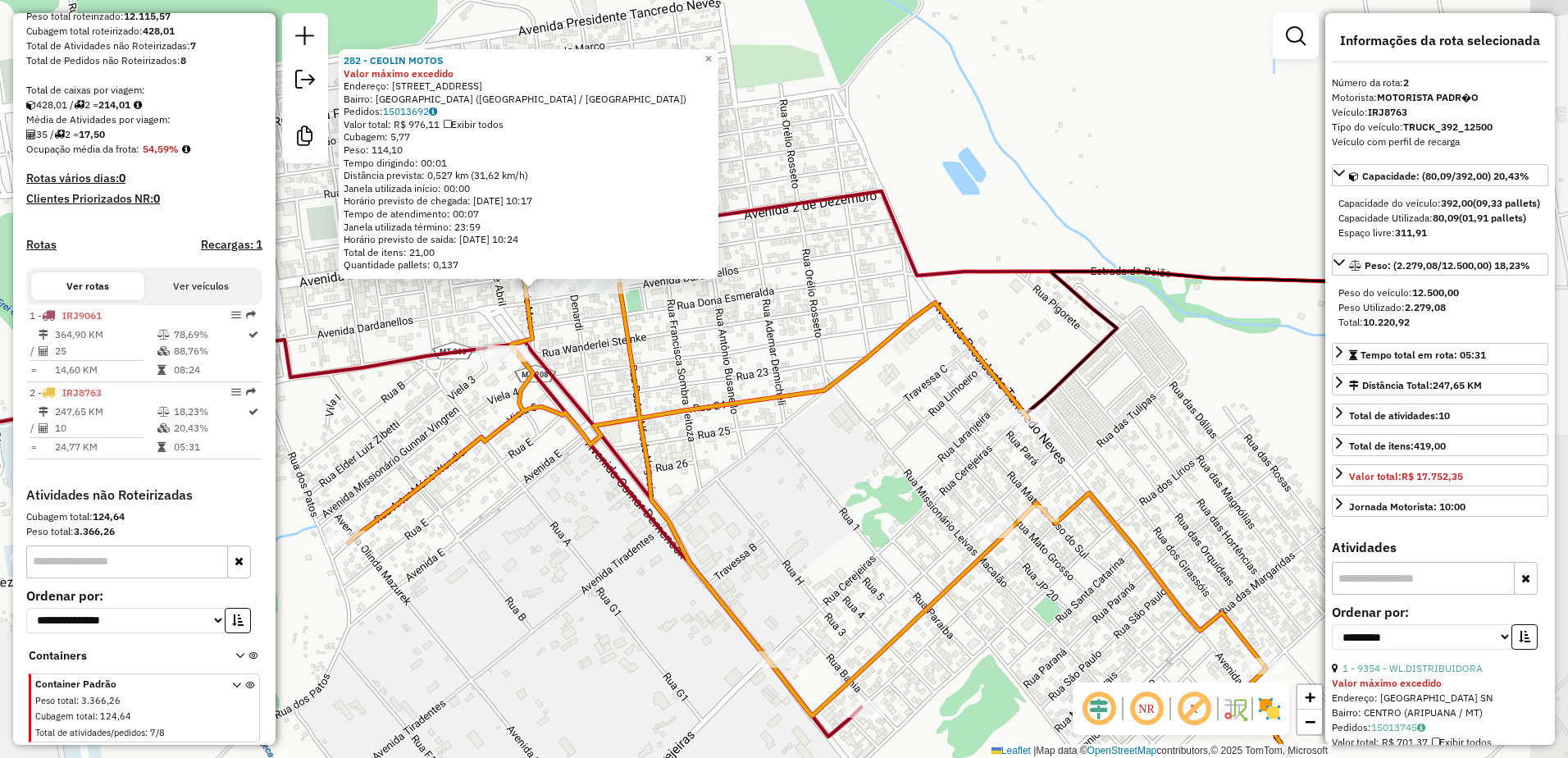
drag, startPoint x: 936, startPoint y: 508, endPoint x: 773, endPoint y: 483, distance: 164.9
click at [773, 483] on icon at bounding box center [806, 453] width 915 height 525
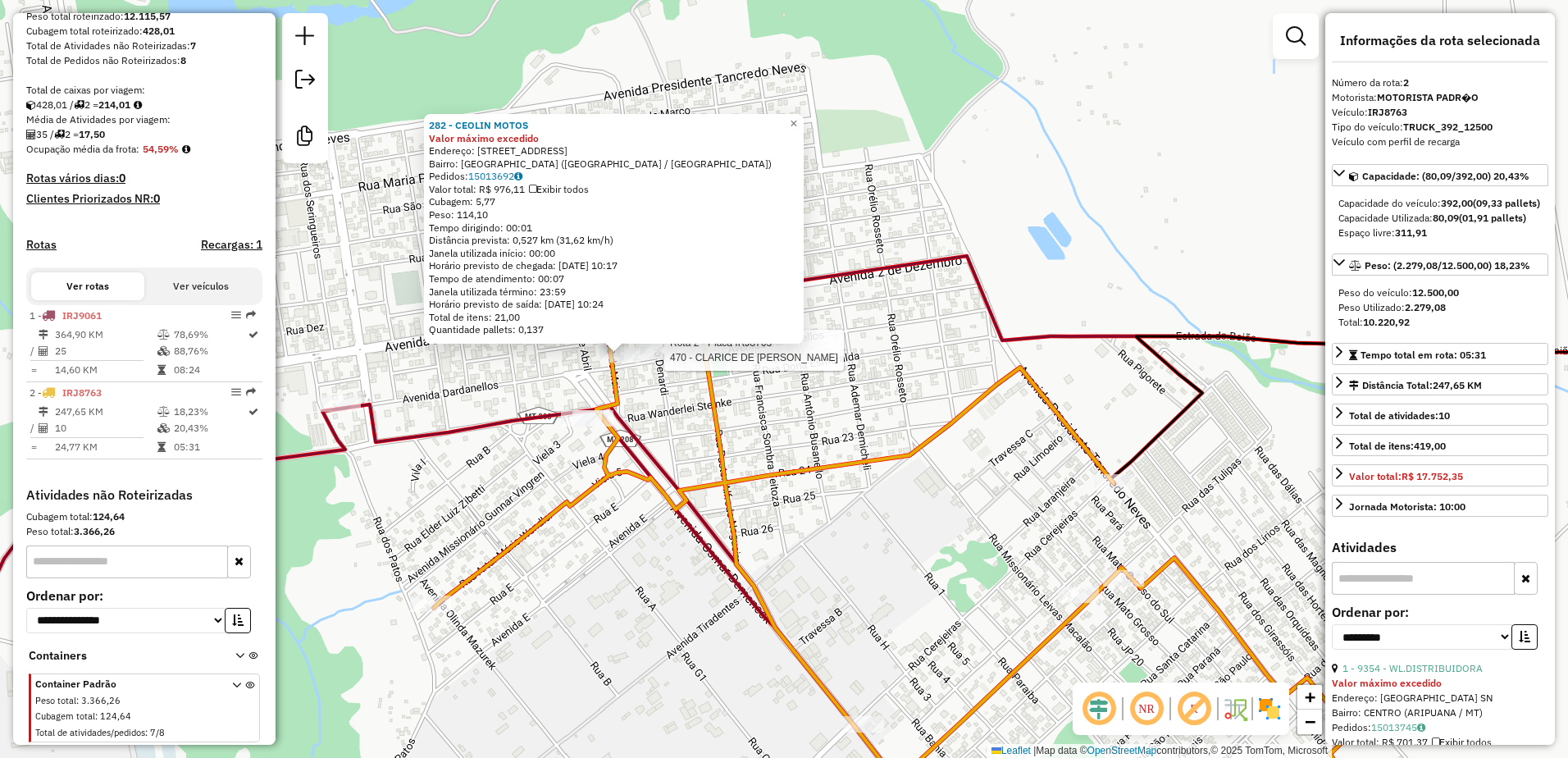
click at [655, 358] on div at bounding box center [660, 350] width 41 height 16
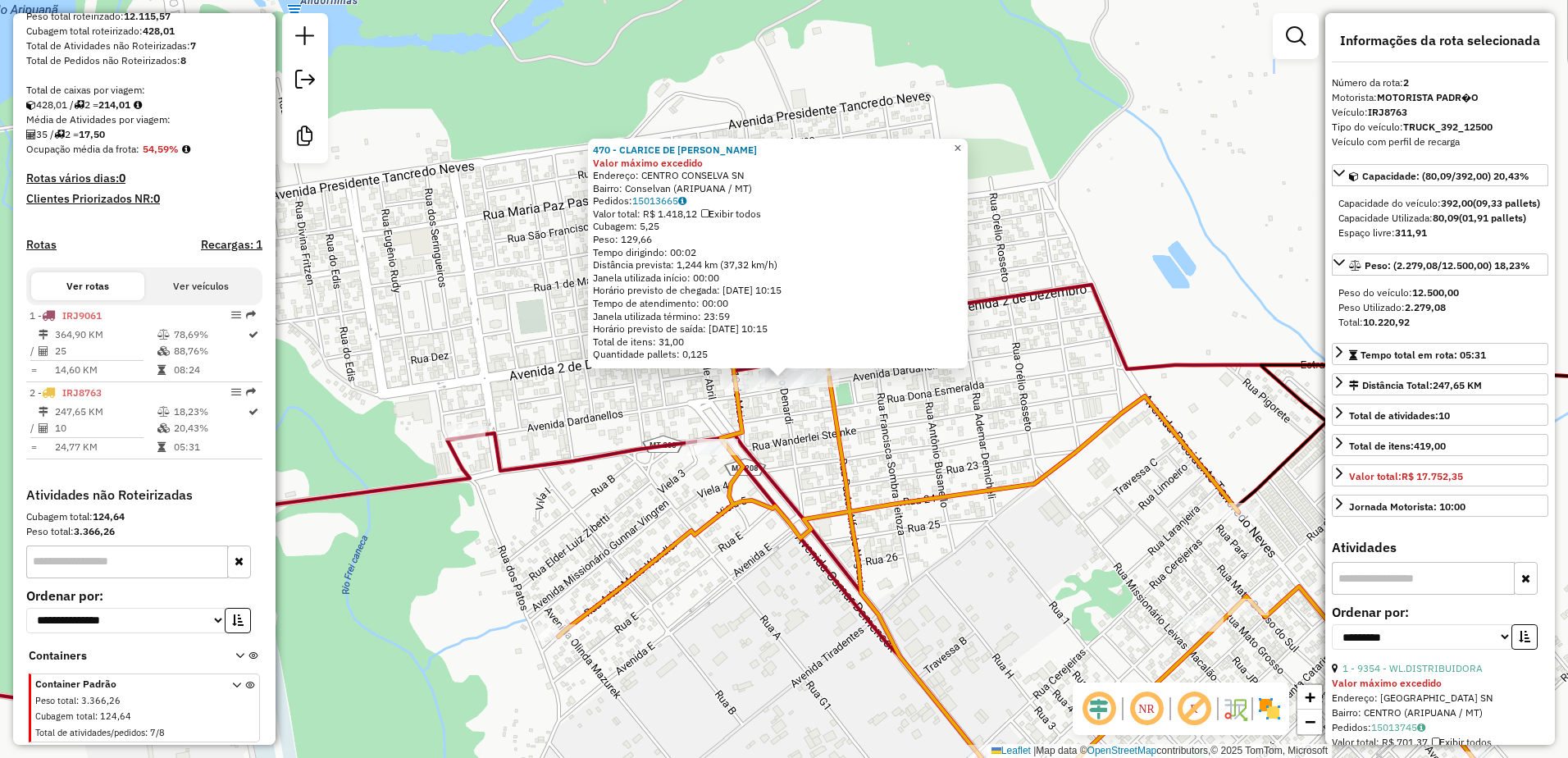
click at [968, 150] on link "×" at bounding box center [958, 148] width 20 height 20
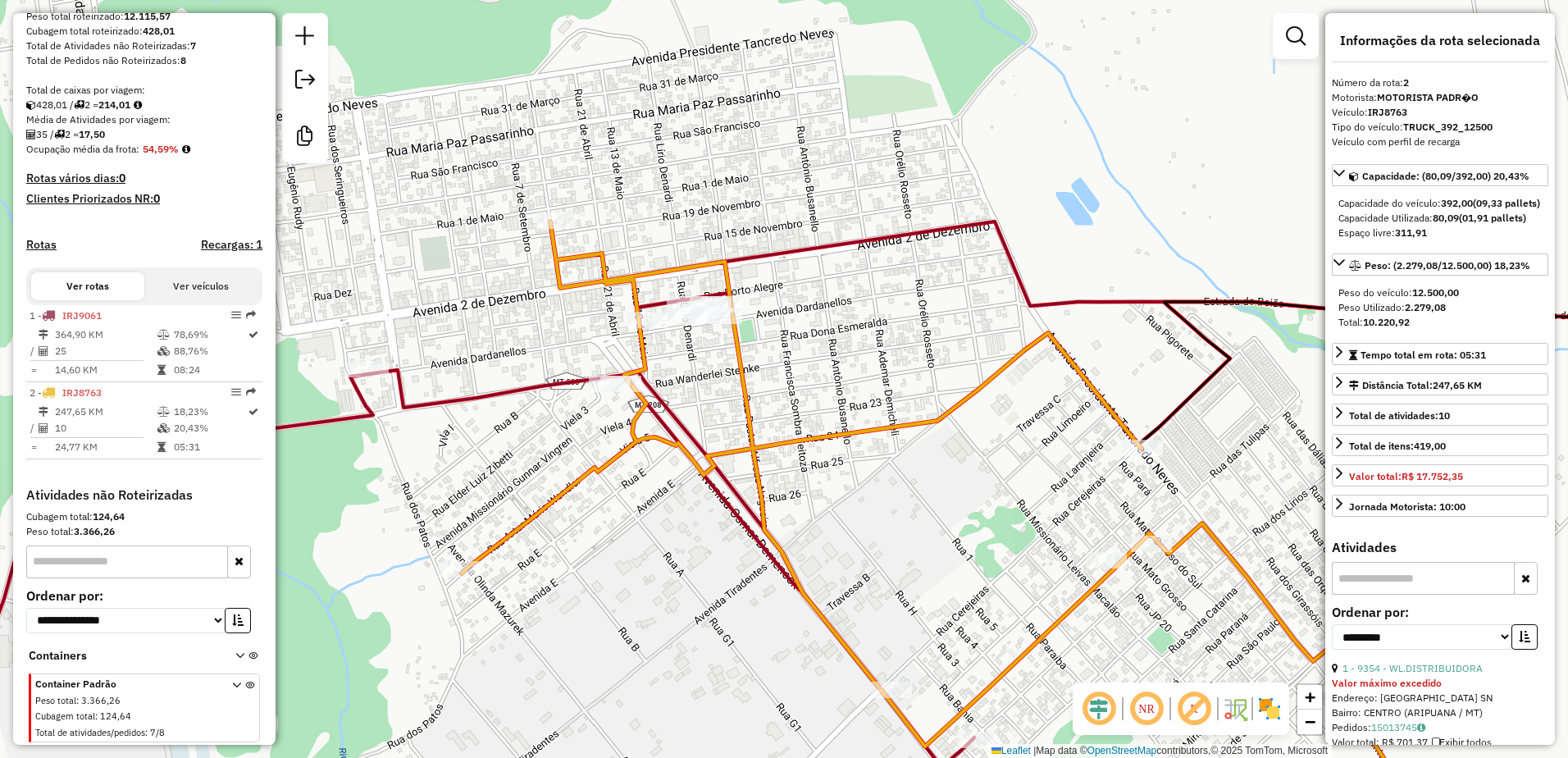
drag, startPoint x: 1133, startPoint y: 432, endPoint x: 863, endPoint y: 200, distance: 356.0
click at [863, 200] on div "Janela de atendimento Grade de atendimento Capacidade Transportadoras Veículos …" at bounding box center [784, 379] width 1568 height 758
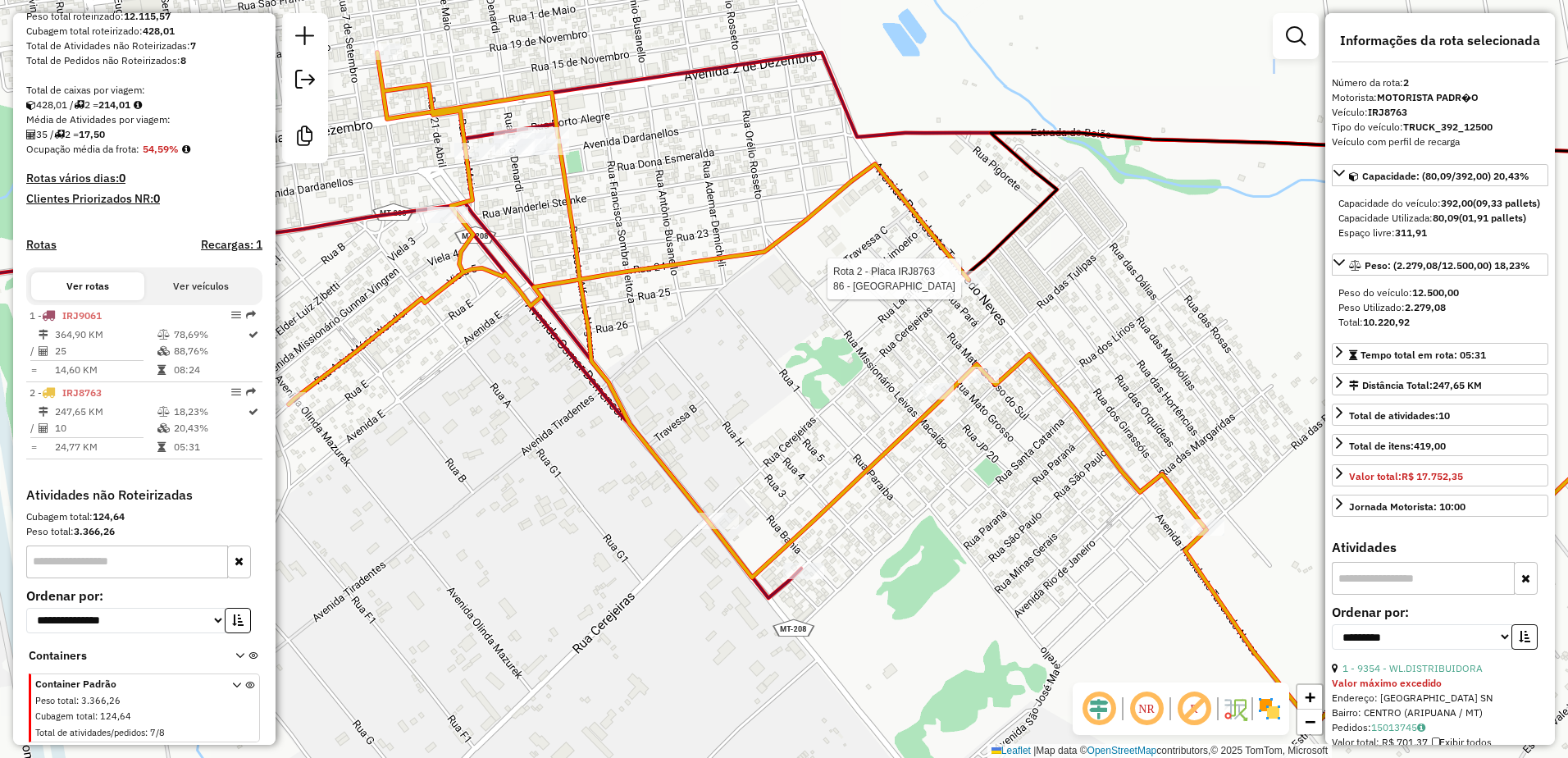
click at [969, 287] on div at bounding box center [969, 278] width 41 height 16
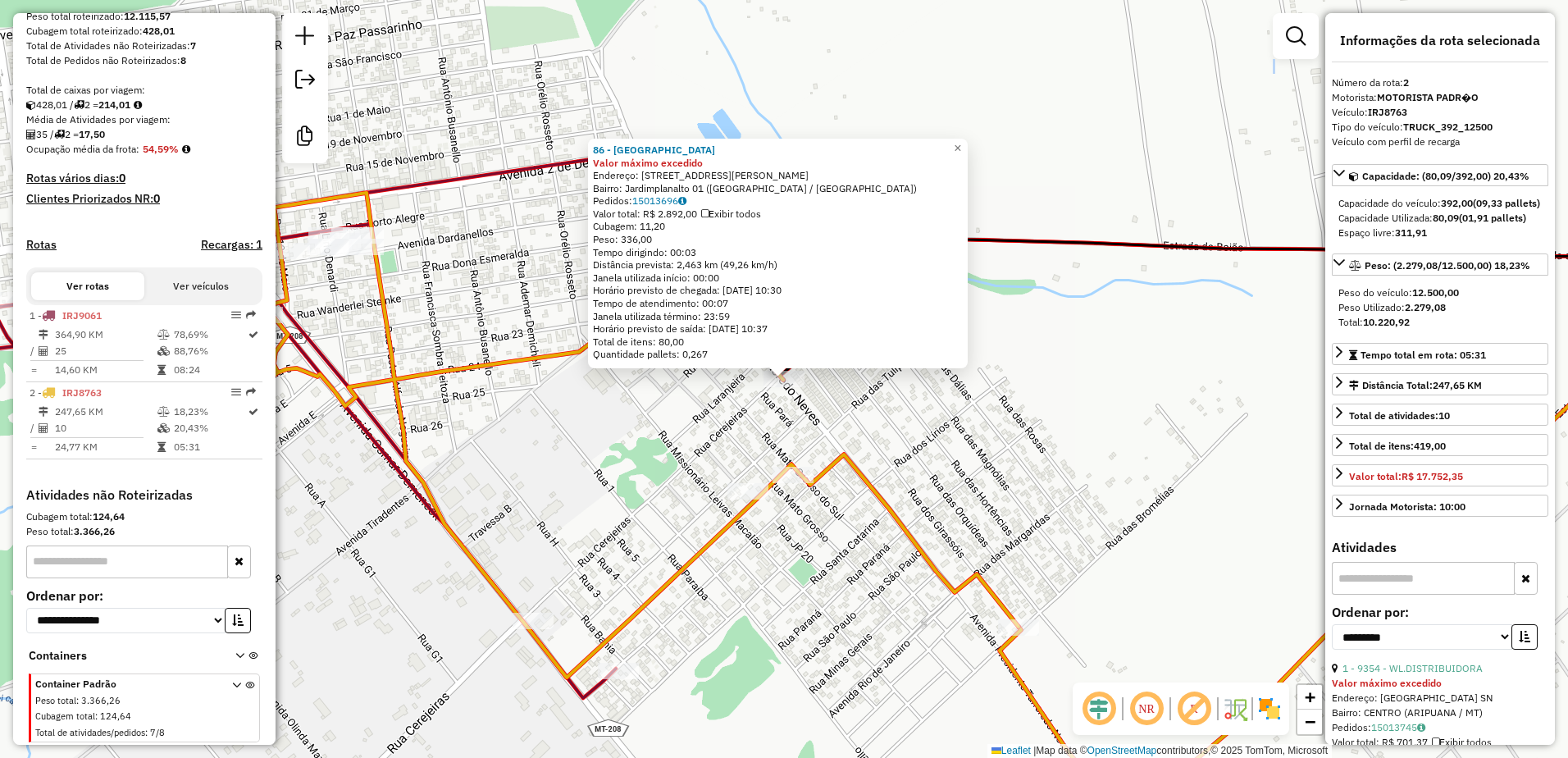
click at [794, 488] on div "Rota 2 - Placa IRJ8763 48 - MASTER DISTRIBUIDORA 86 - [GEOGRAPHIC_DATA] Valor m…" at bounding box center [784, 379] width 1568 height 758
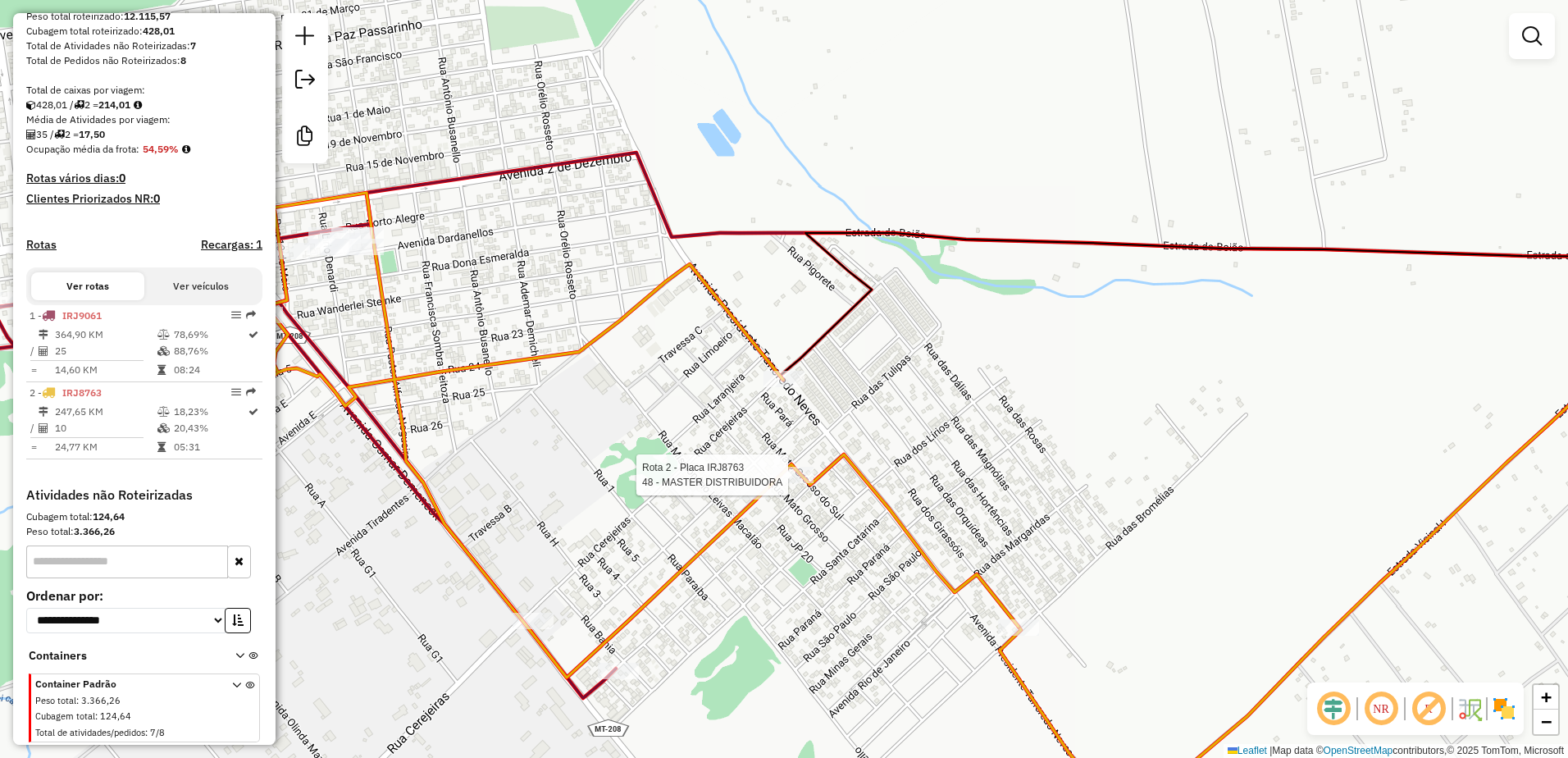
select select "**********"
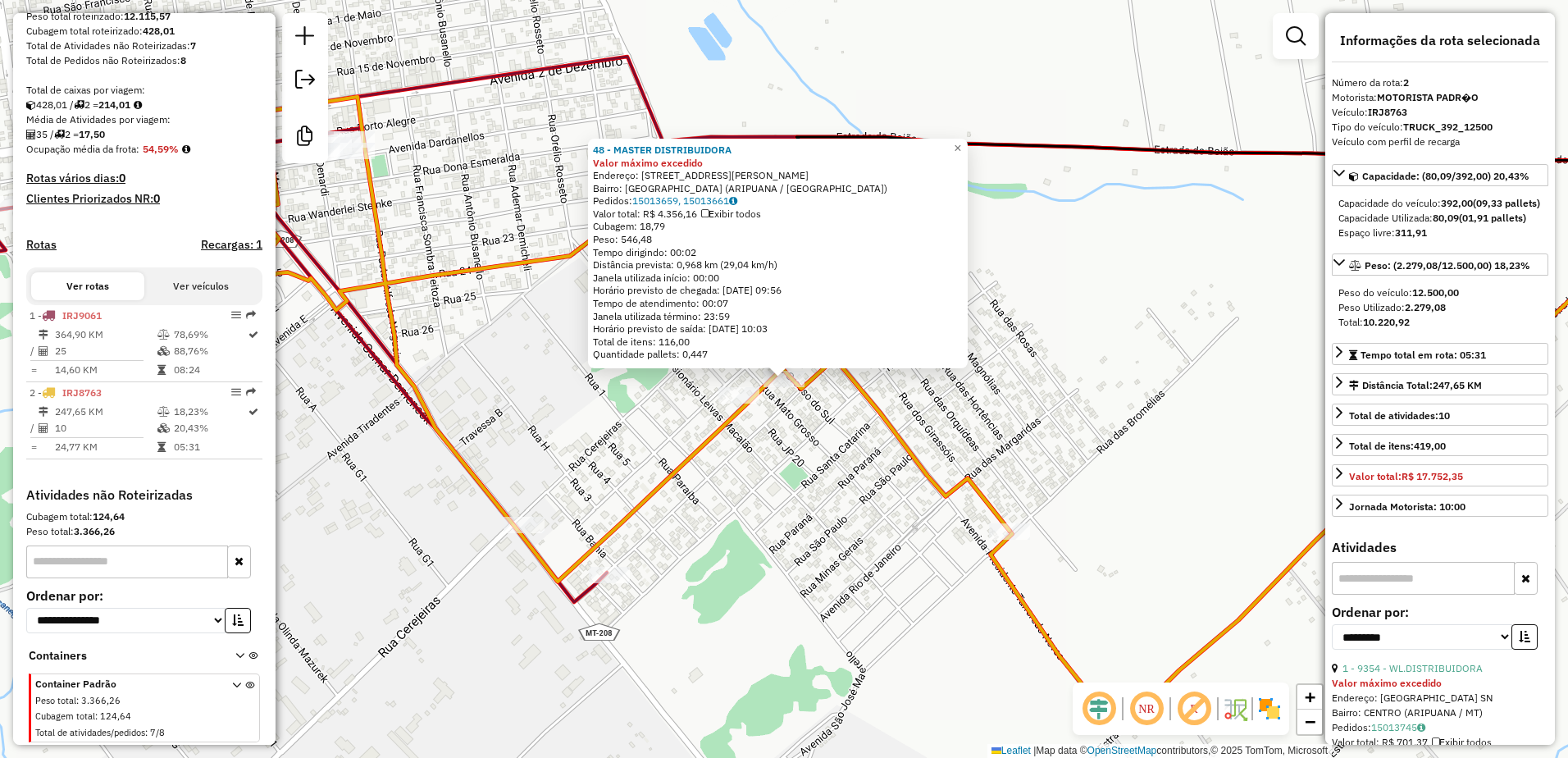
click at [743, 378] on div "48 - MASTER DISTRIBUIDORA Valor máximo excedido Endereço: [STREET_ADDRESS][PERS…" at bounding box center [784, 379] width 1568 height 758
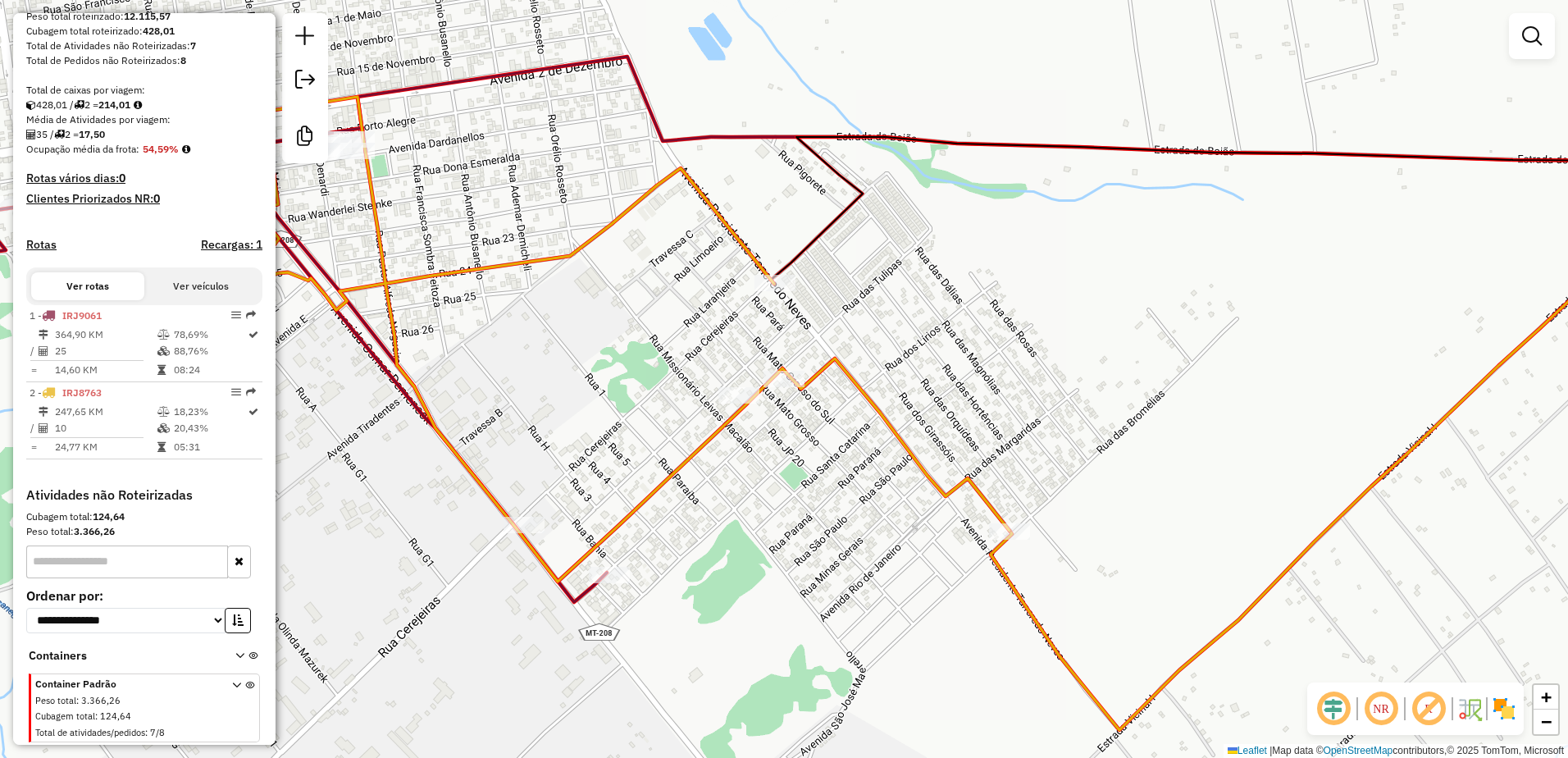
click at [739, 385] on div "Janela de atendimento Grade de atendimento Capacidade Transportadoras Veículos …" at bounding box center [784, 379] width 1568 height 758
select select "**********"
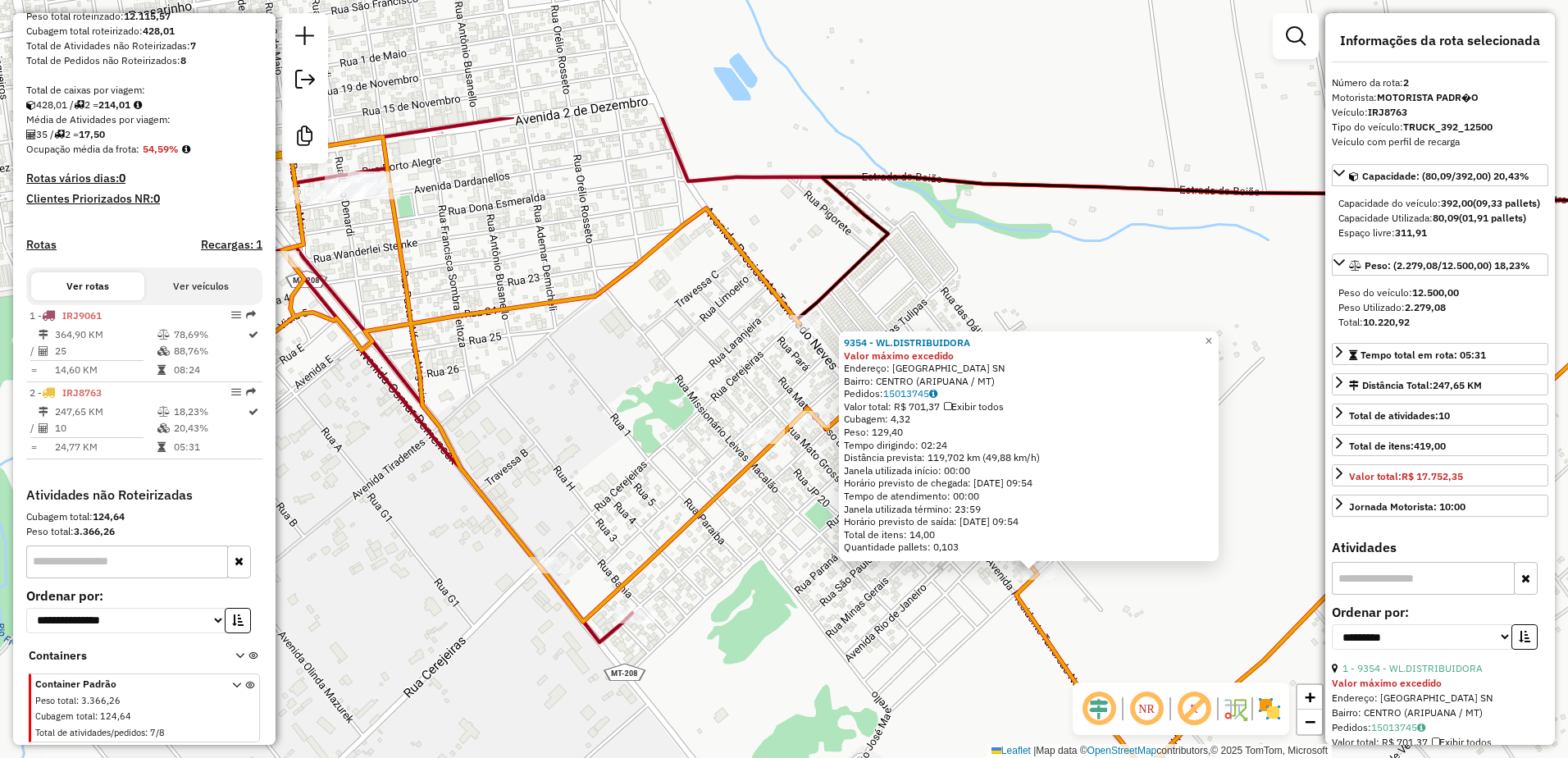
drag, startPoint x: 433, startPoint y: 363, endPoint x: 691, endPoint y: 559, distance: 324.0
click at [691, 559] on div "9354 - WL.DISTRIBUIDORA Valor máximo excedido Endereço: [GEOGRAPHIC_DATA] SN Ba…" at bounding box center [784, 379] width 1568 height 758
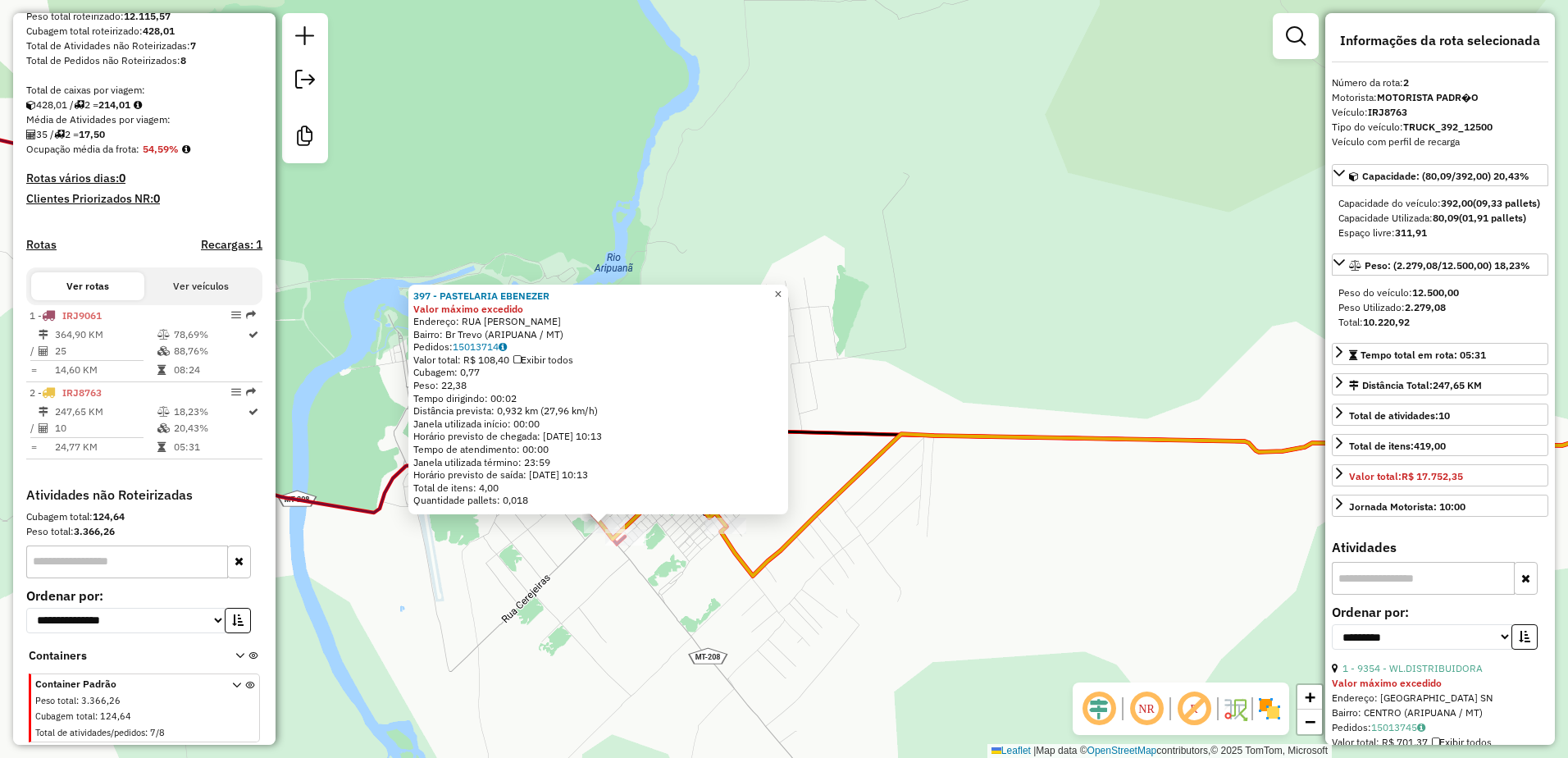
click at [782, 289] on span "×" at bounding box center [778, 294] width 8 height 14
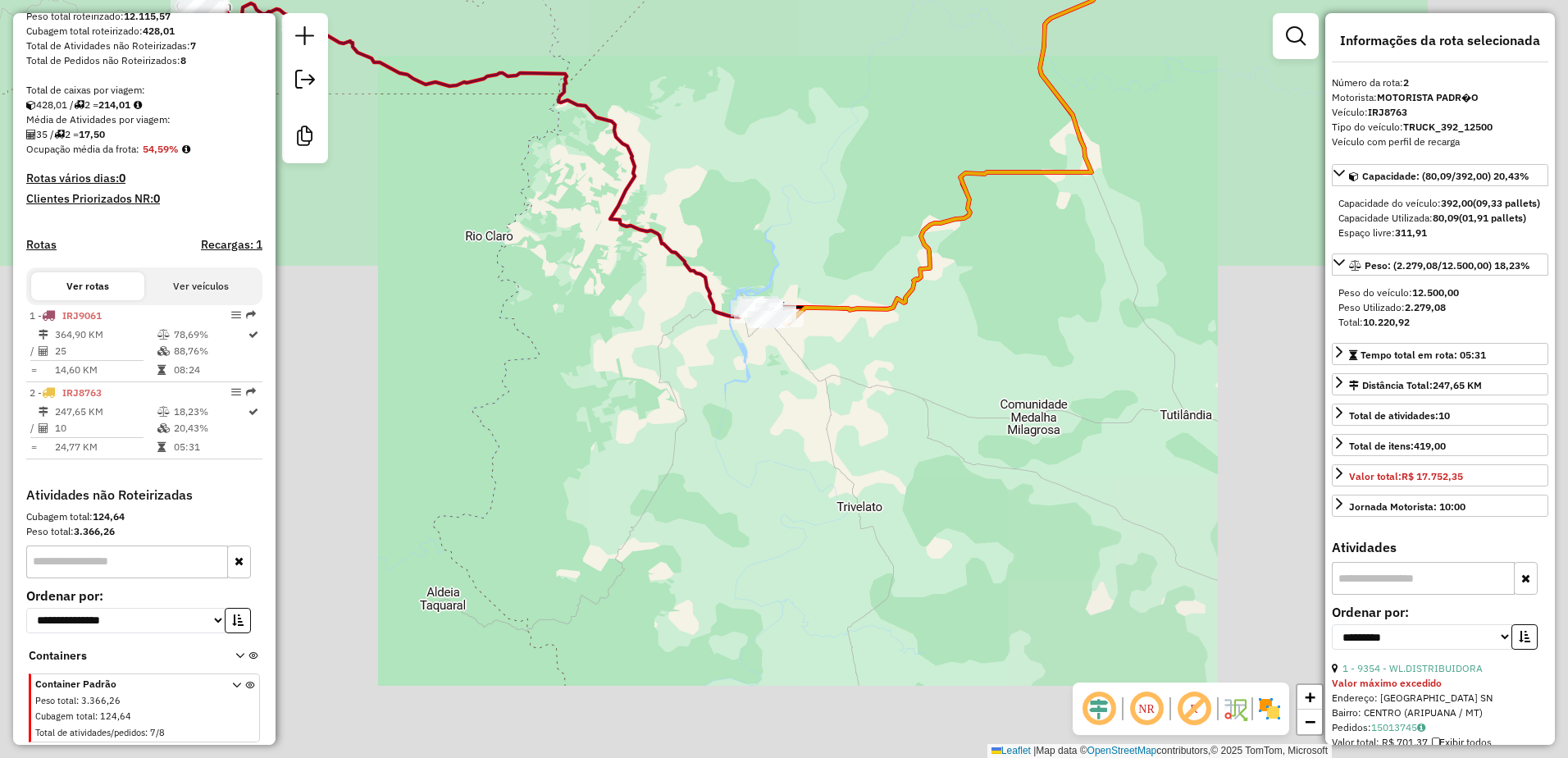
drag, startPoint x: 929, startPoint y: 191, endPoint x: 835, endPoint y: 508, distance: 330.6
click at [835, 508] on div "Janela de atendimento Grade de atendimento Capacidade Transportadoras Veículos …" at bounding box center [784, 379] width 1568 height 758
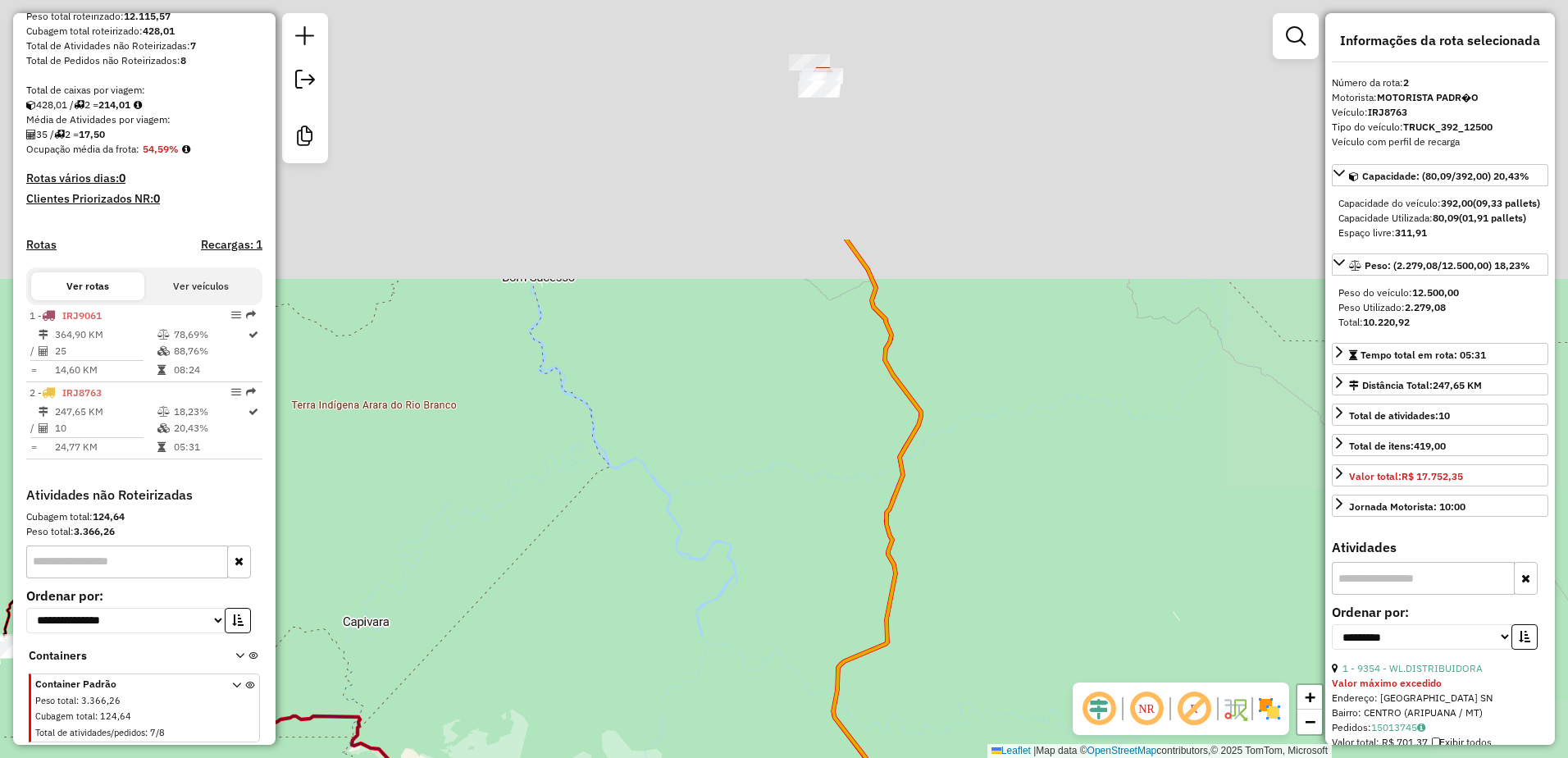
drag, startPoint x: 898, startPoint y: 312, endPoint x: 767, endPoint y: 717, distance: 425.7
click at [767, 717] on div "Janela de atendimento Grade de atendimento Capacidade Transportadoras Veículos …" at bounding box center [784, 379] width 1568 height 758
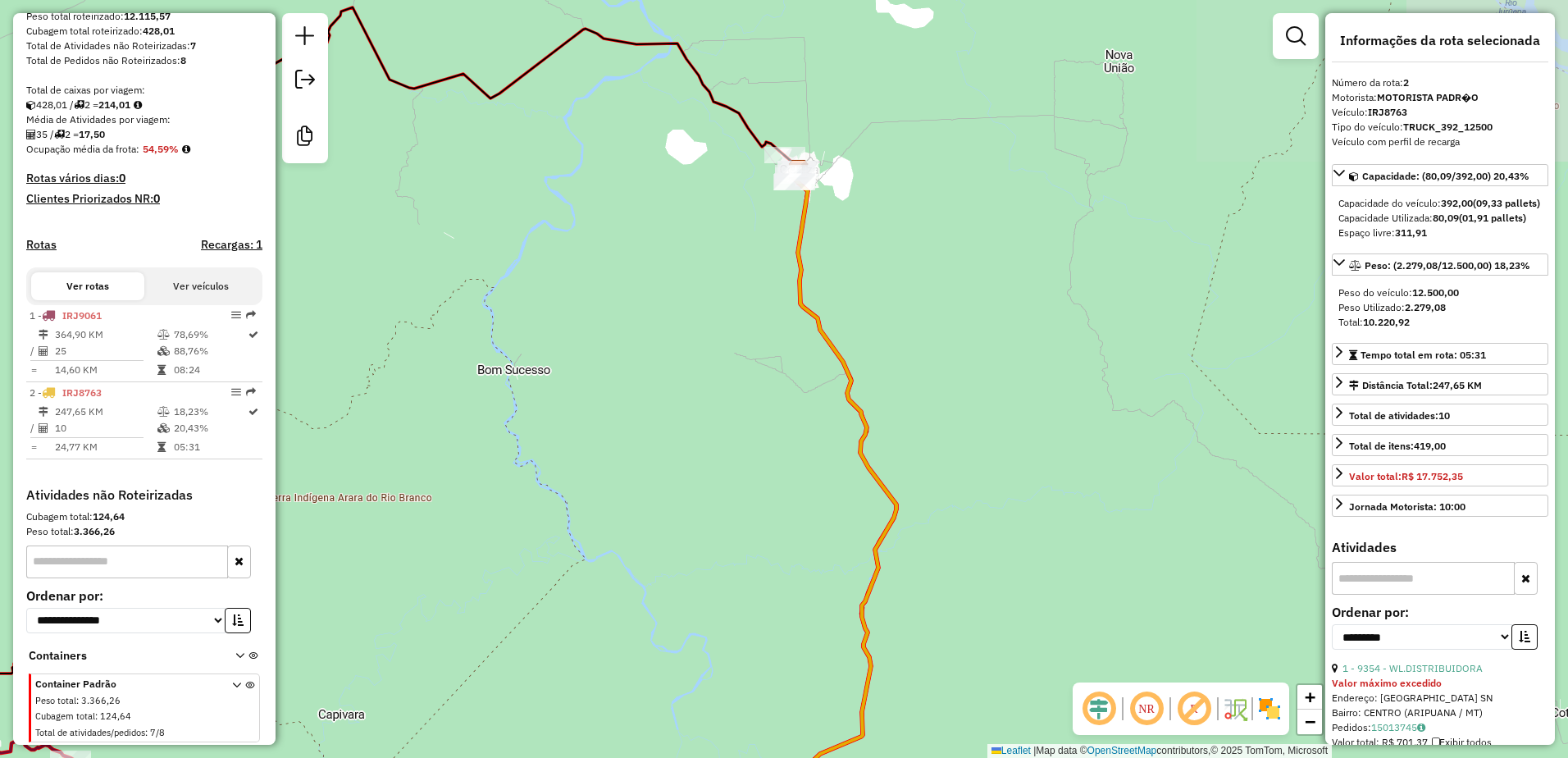
drag, startPoint x: 803, startPoint y: 452, endPoint x: 735, endPoint y: 779, distance: 334.0
click at [735, 757] on html "Aguarde... Pop-up bloqueado! Seu navegador bloqueou automáticamente a abertura …" at bounding box center [784, 379] width 1568 height 758
